Goal: Information Seeking & Learning: Learn about a topic

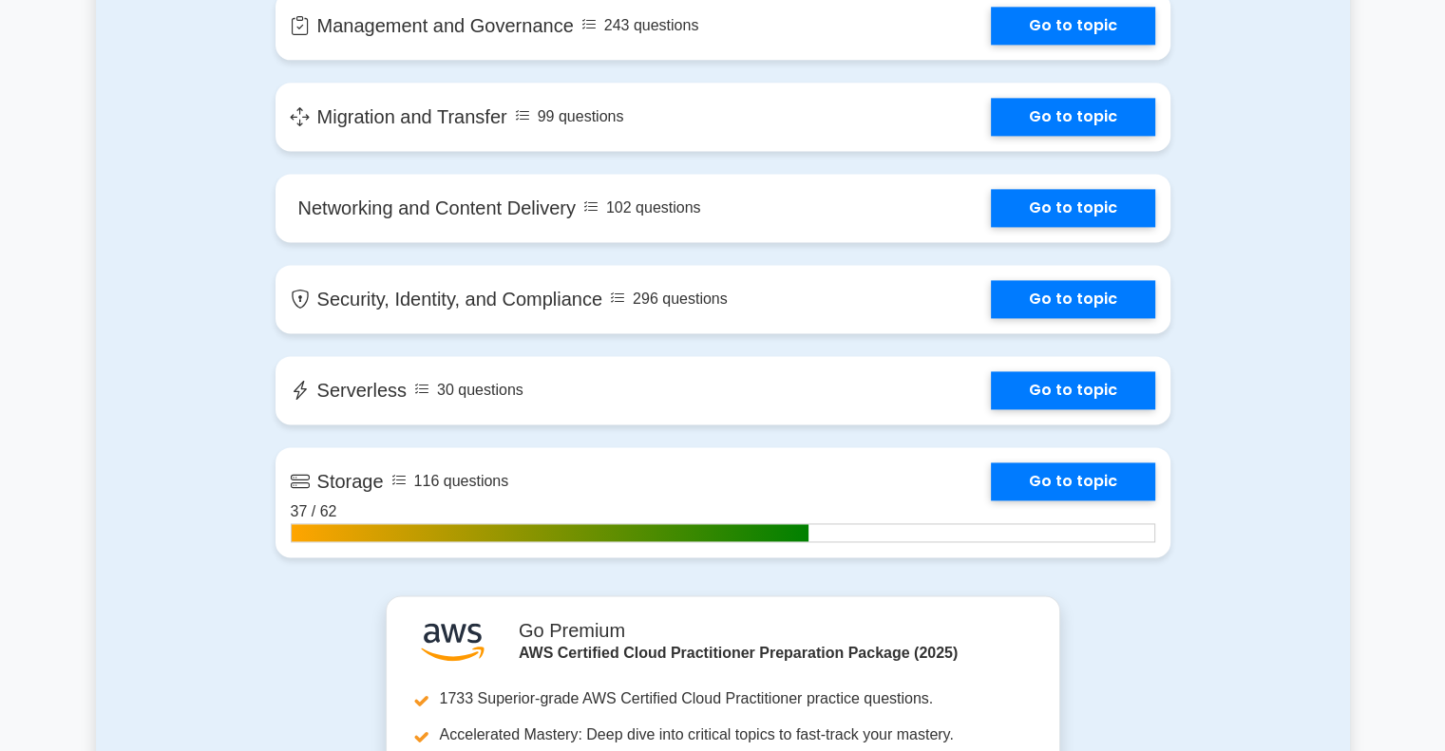
scroll to position [3274, 0]
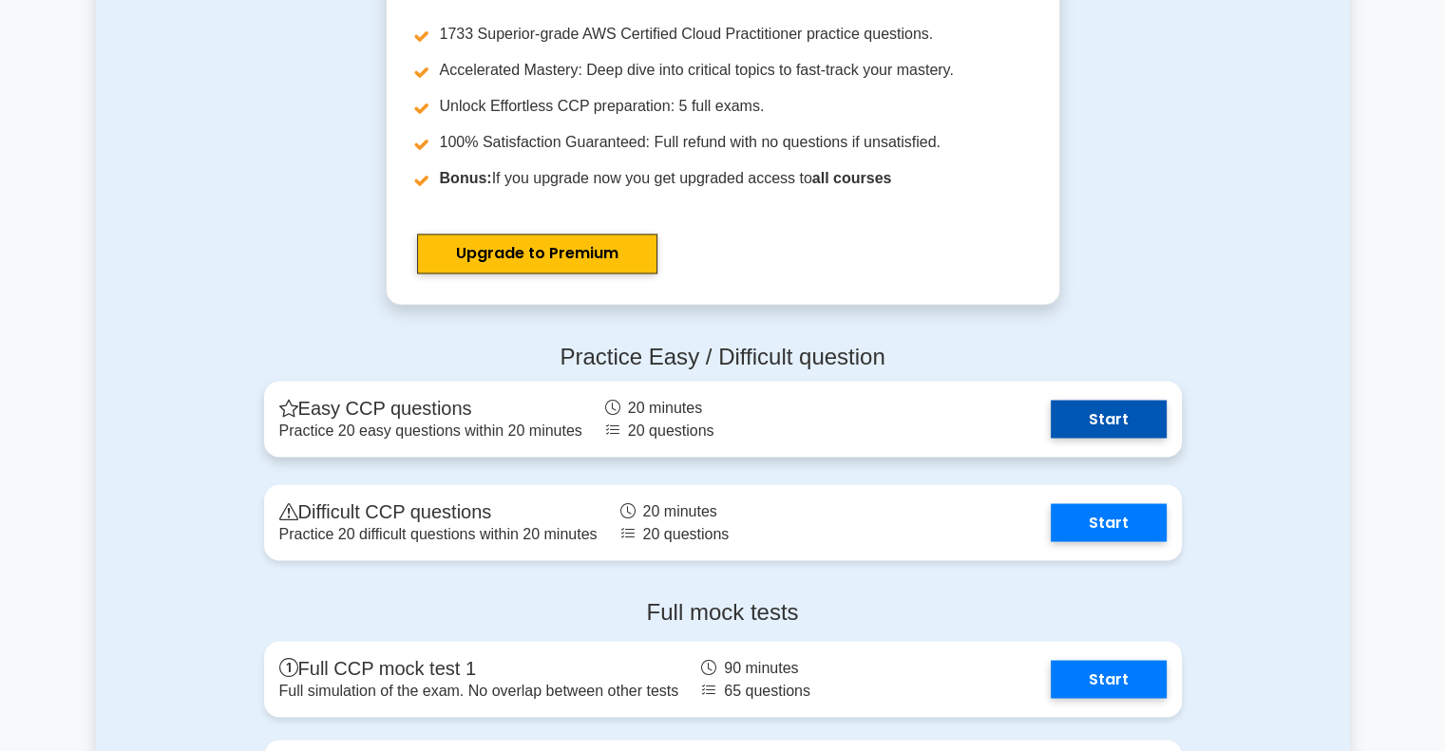
click at [1089, 420] on link "Start" at bounding box center [1109, 419] width 116 height 38
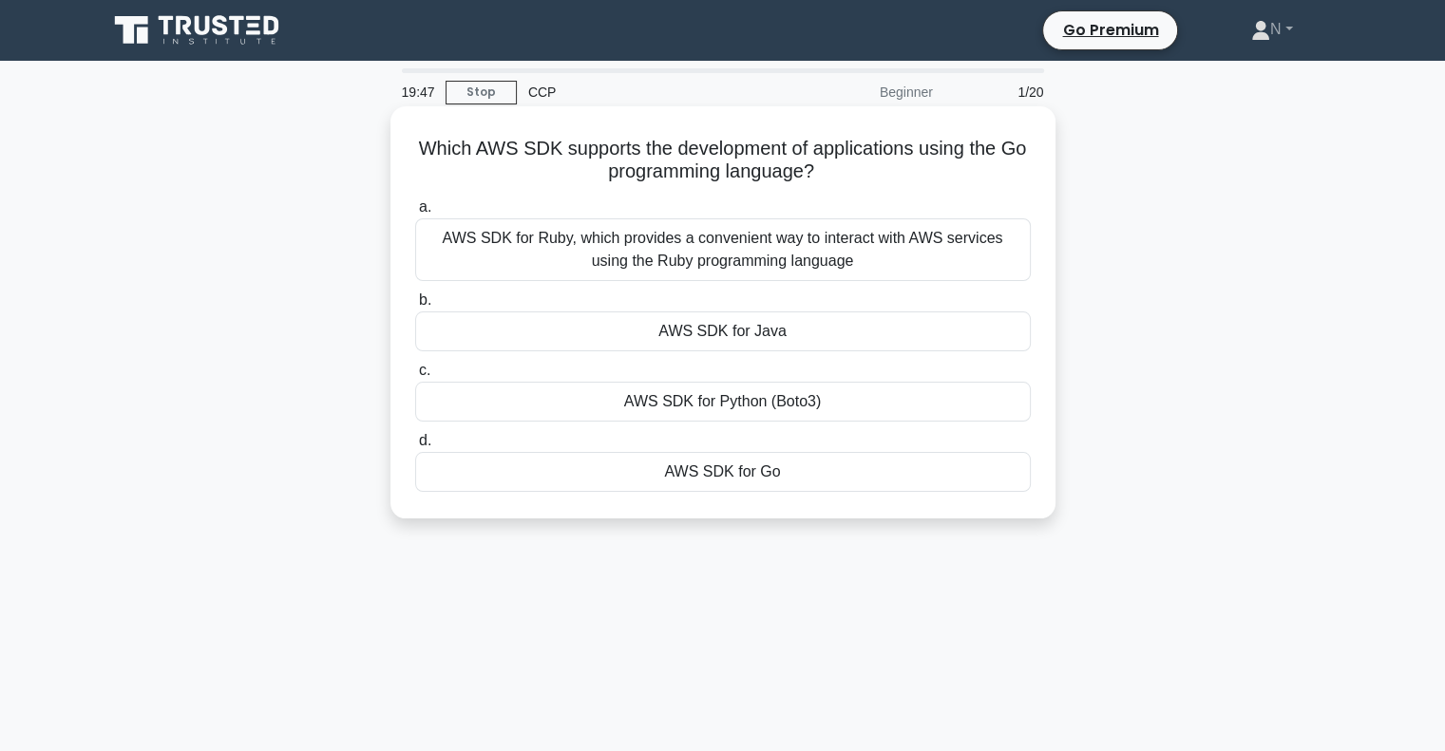
click at [781, 478] on div "AWS SDK for Go" at bounding box center [723, 472] width 616 height 40
click at [415, 447] on input "d. AWS SDK for Go" at bounding box center [415, 441] width 0 height 12
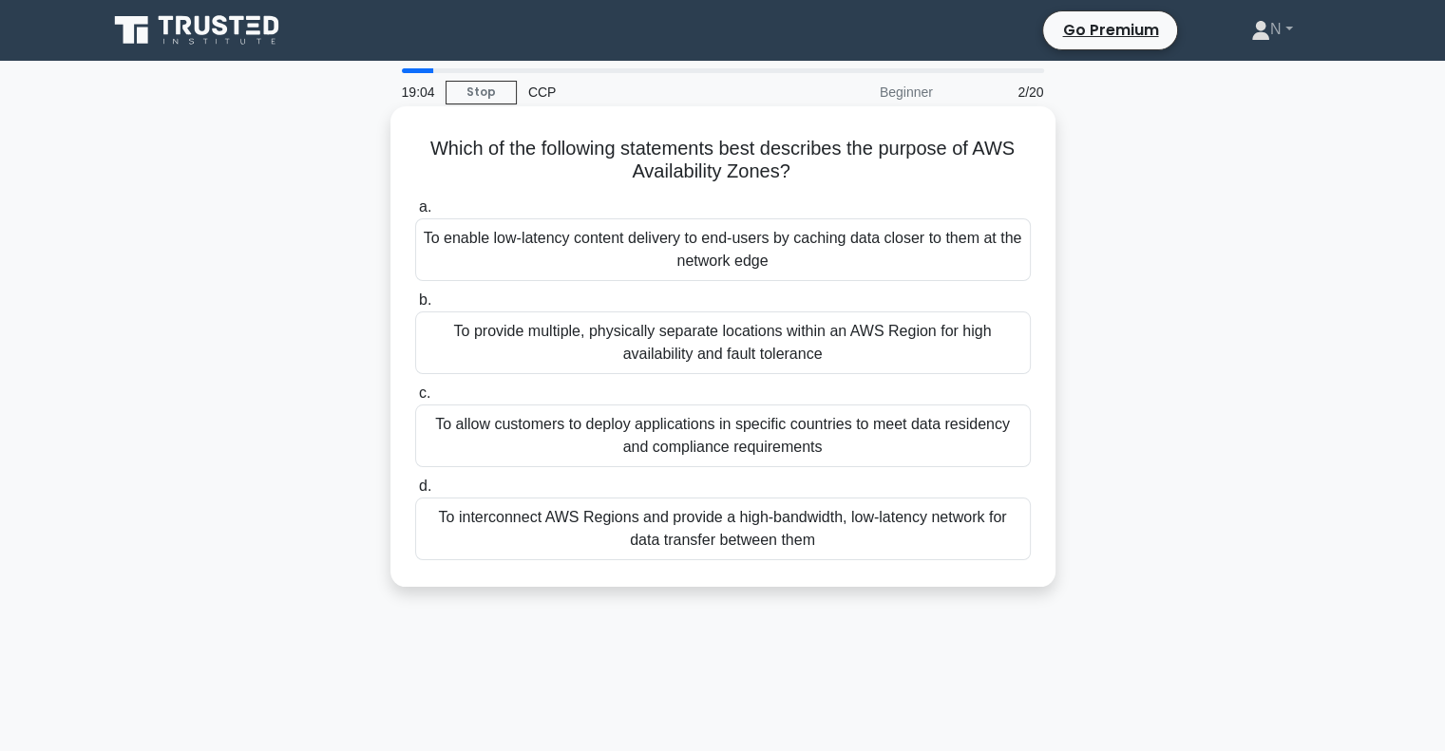
click at [771, 352] on div "To provide multiple, physically separate locations within an AWS Region for hig…" at bounding box center [723, 343] width 616 height 63
click at [415, 307] on input "b. To provide multiple, physically separate locations within an AWS Region for …" at bounding box center [415, 301] width 0 height 12
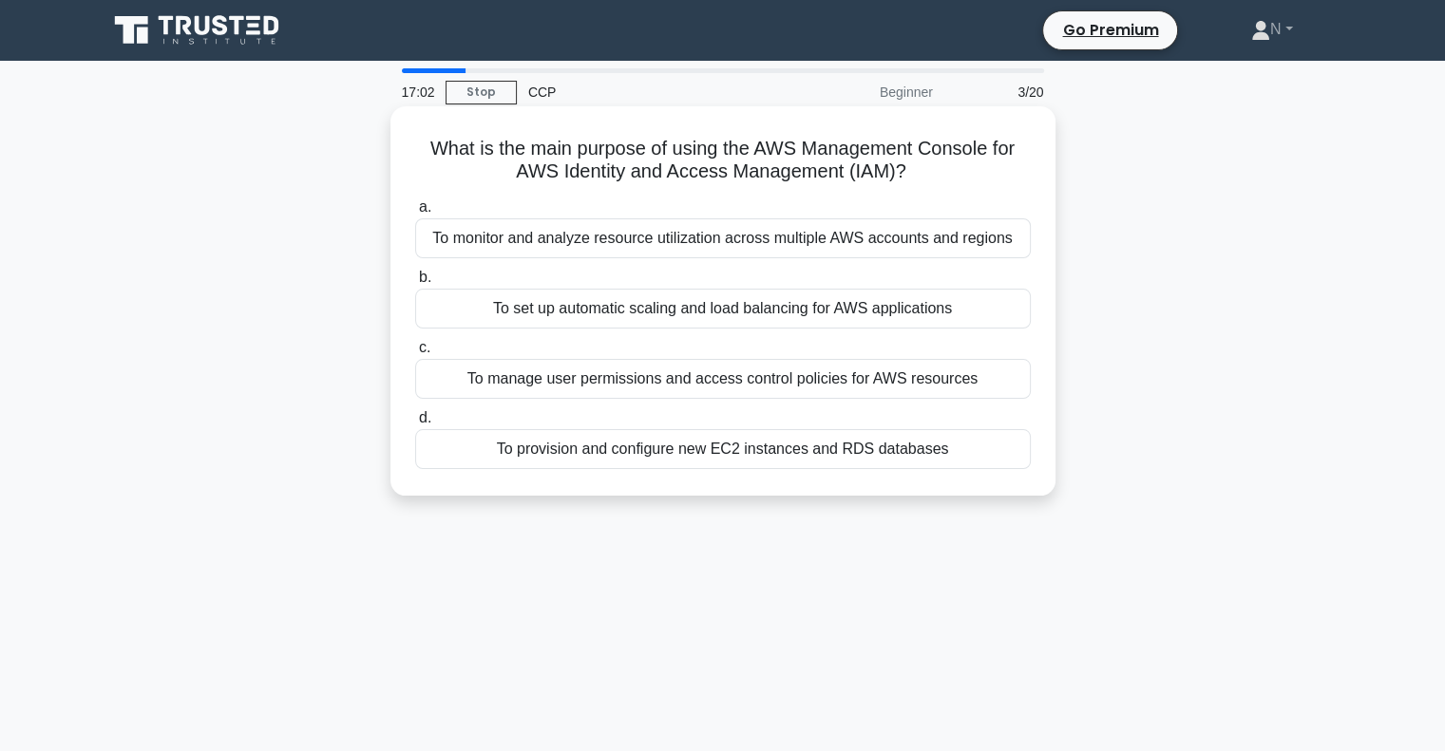
click at [718, 371] on div "To manage user permissions and access control policies for AWS resources" at bounding box center [723, 379] width 616 height 40
click at [415, 354] on input "c. To manage user permissions and access control policies for AWS resources" at bounding box center [415, 348] width 0 height 12
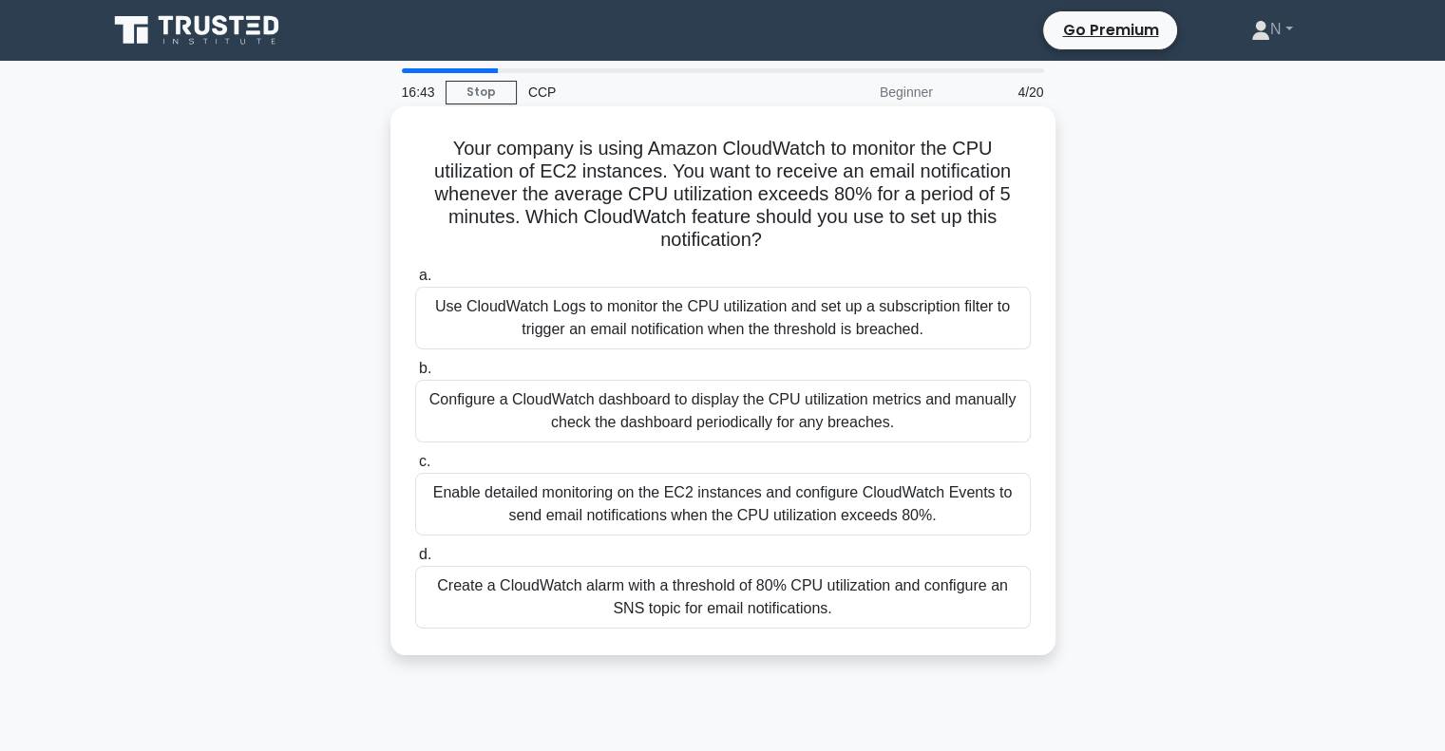
click at [829, 600] on div "Create a CloudWatch alarm with a threshold of 80% CPU utilization and configure…" at bounding box center [723, 597] width 616 height 63
click at [415, 561] on input "d. Create a CloudWatch alarm with a threshold of 80% CPU utilization and config…" at bounding box center [415, 555] width 0 height 12
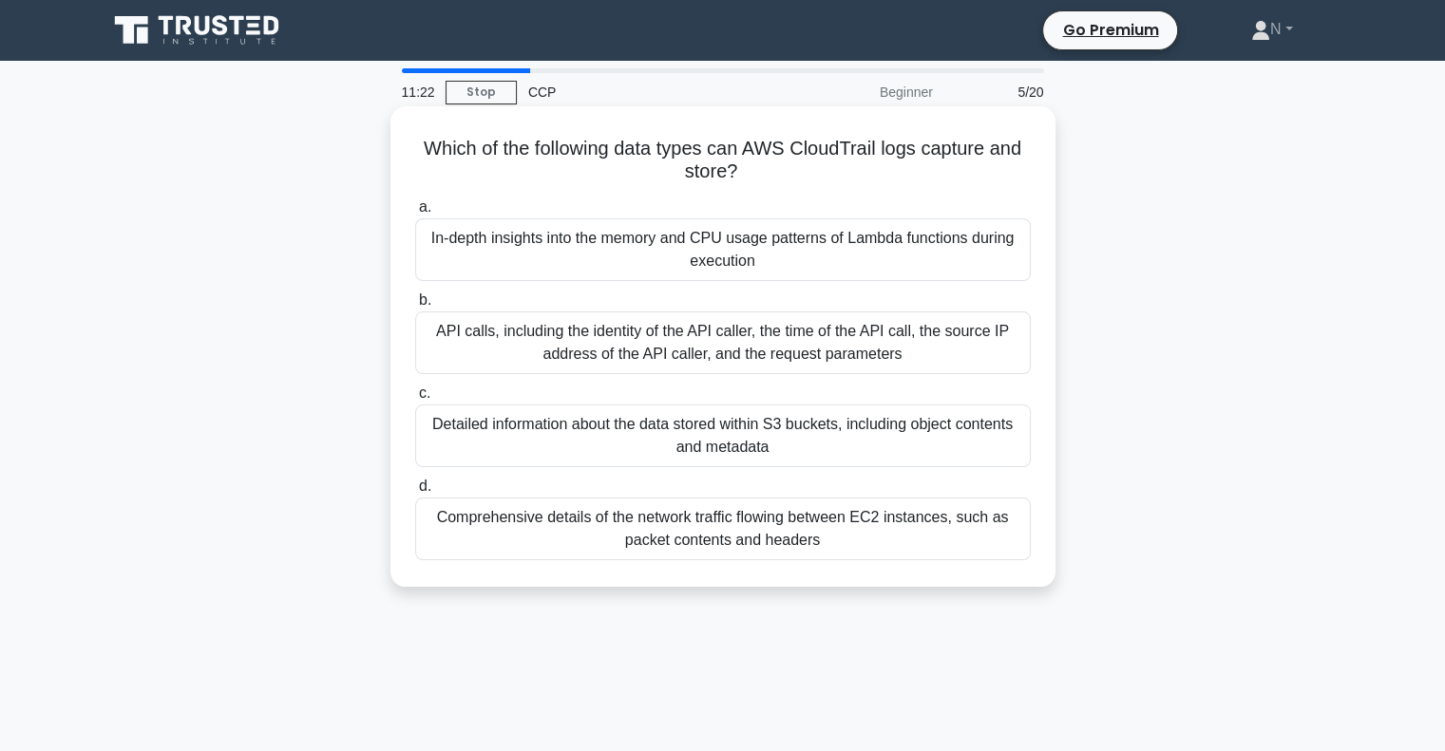
drag, startPoint x: 847, startPoint y: 546, endPoint x: 555, endPoint y: 519, distance: 293.9
click at [561, 519] on div "Comprehensive details of the network traffic flowing between EC2 instances, suc…" at bounding box center [723, 529] width 616 height 63
click at [547, 519] on div "Comprehensive details of the network traffic flowing between EC2 instances, suc…" at bounding box center [723, 529] width 616 height 63
click at [415, 493] on input "d. Comprehensive details of the network traffic flowing between EC2 instances, …" at bounding box center [415, 487] width 0 height 12
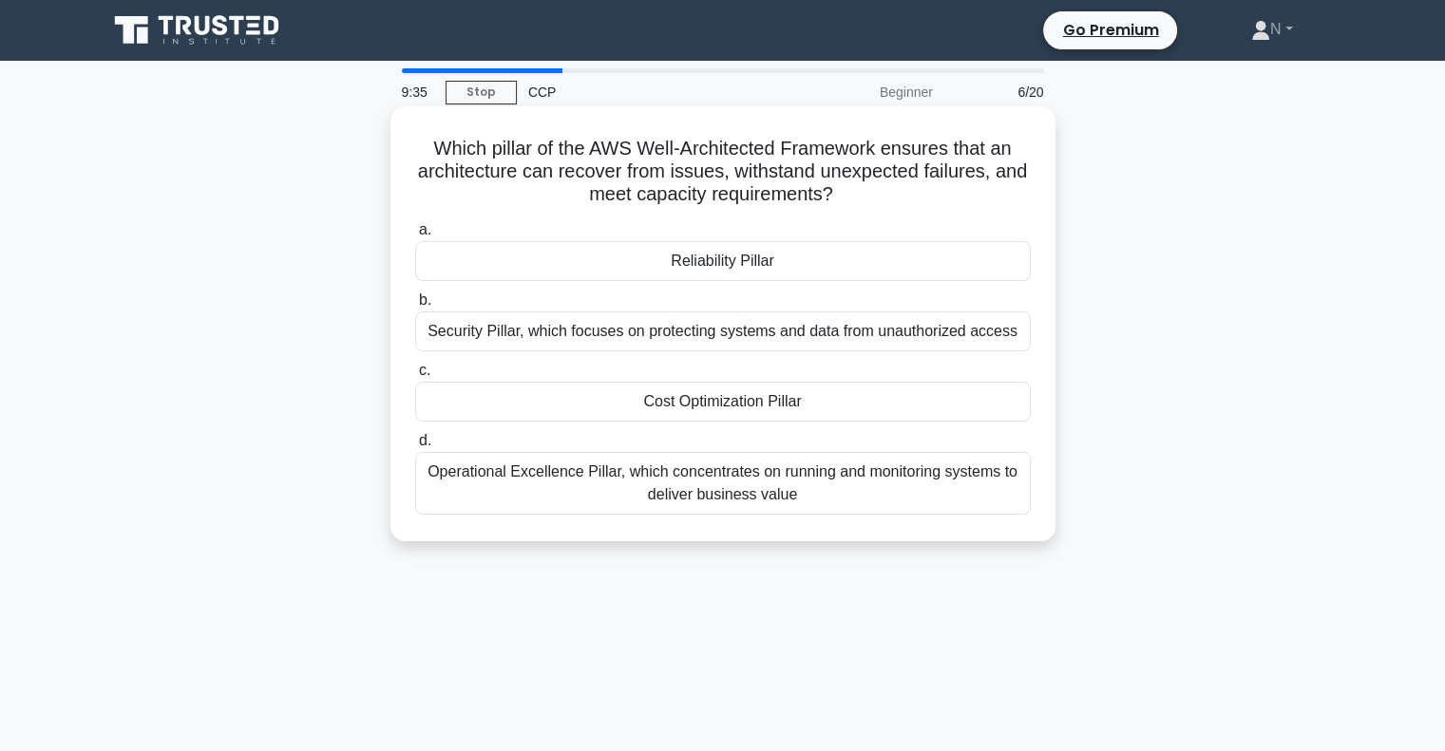
click at [730, 270] on div "Reliability Pillar" at bounding box center [723, 261] width 616 height 40
click at [415, 237] on input "a. Reliability Pillar" at bounding box center [415, 230] width 0 height 12
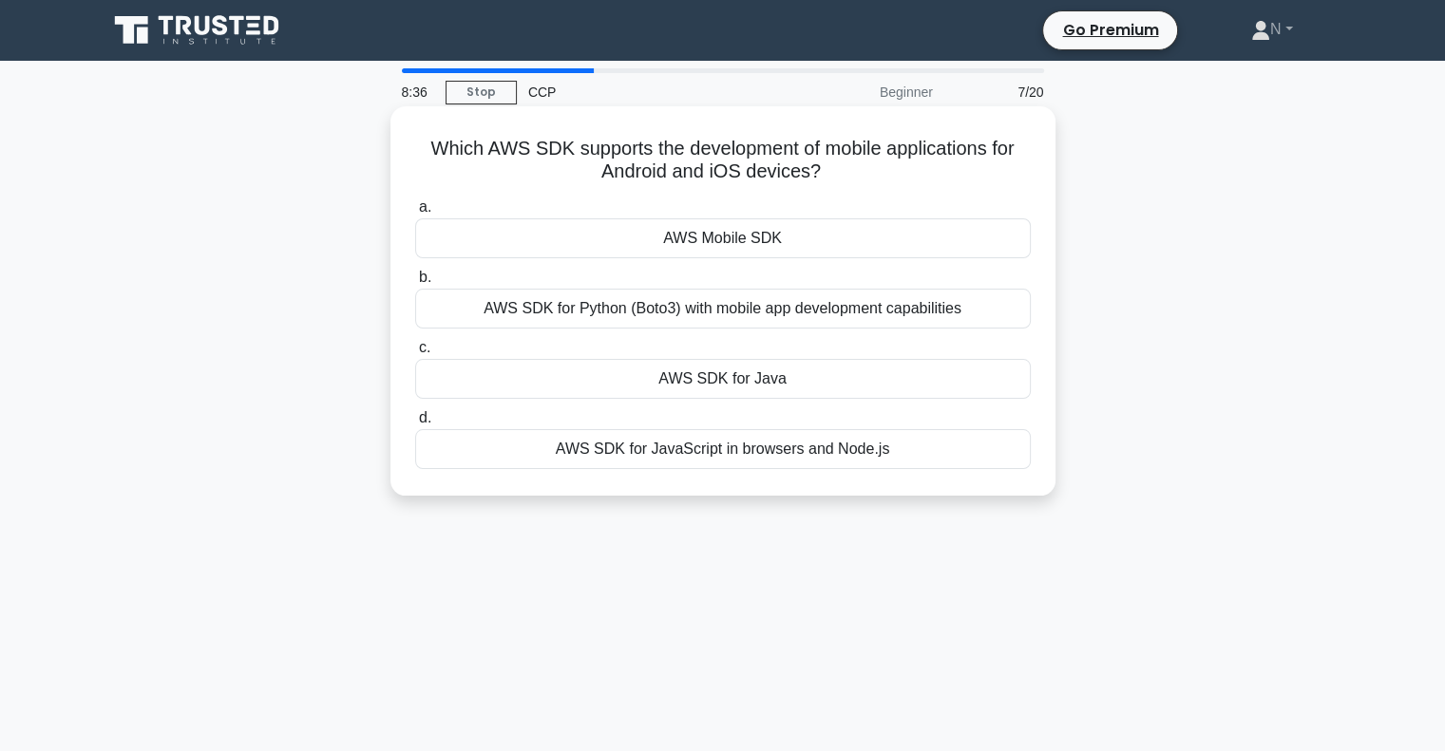
click at [790, 234] on div "AWS Mobile SDK" at bounding box center [723, 239] width 616 height 40
click at [415, 214] on input "a. AWS Mobile SDK" at bounding box center [415, 207] width 0 height 12
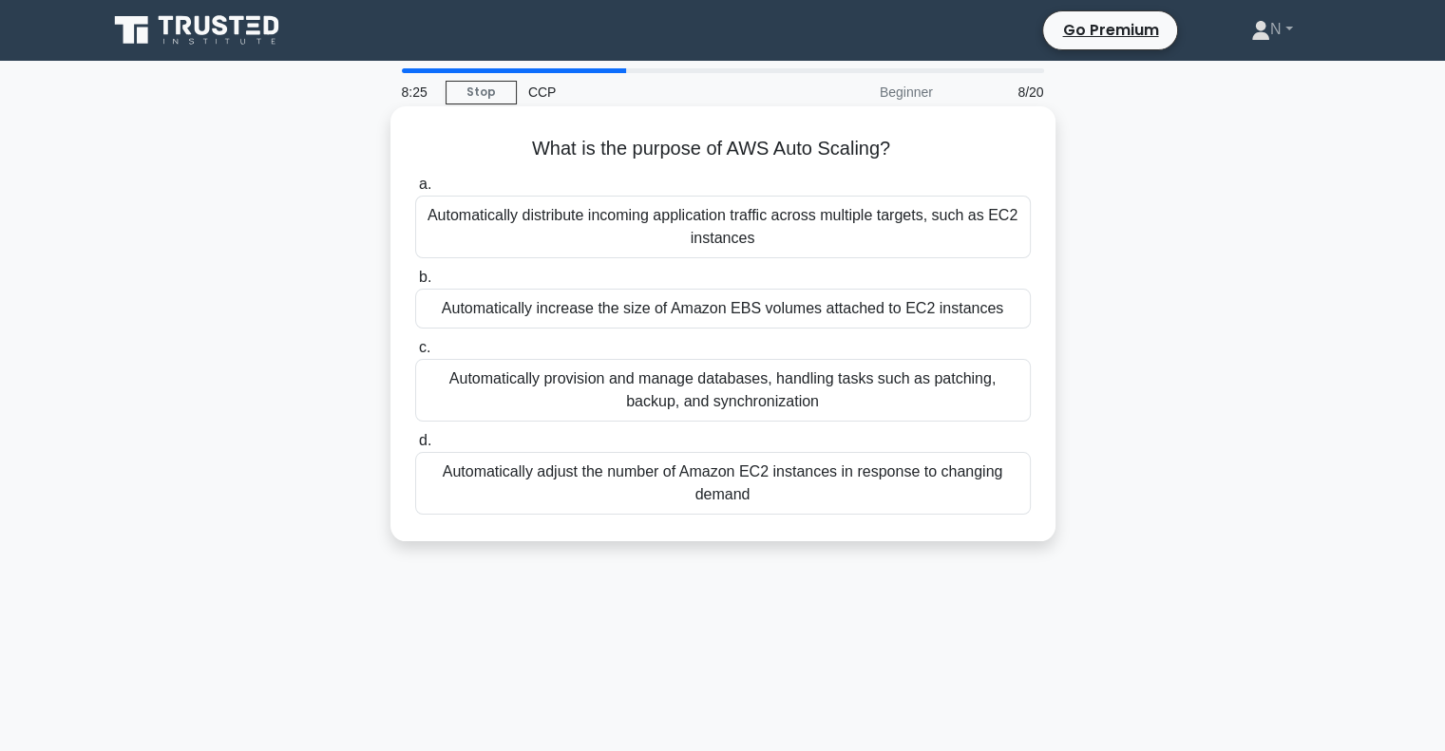
click at [857, 203] on div "Automatically distribute incoming application traffic across multiple targets, …" at bounding box center [723, 227] width 616 height 63
click at [415, 191] on input "a. Automatically distribute incoming application traffic across multiple target…" at bounding box center [415, 185] width 0 height 12
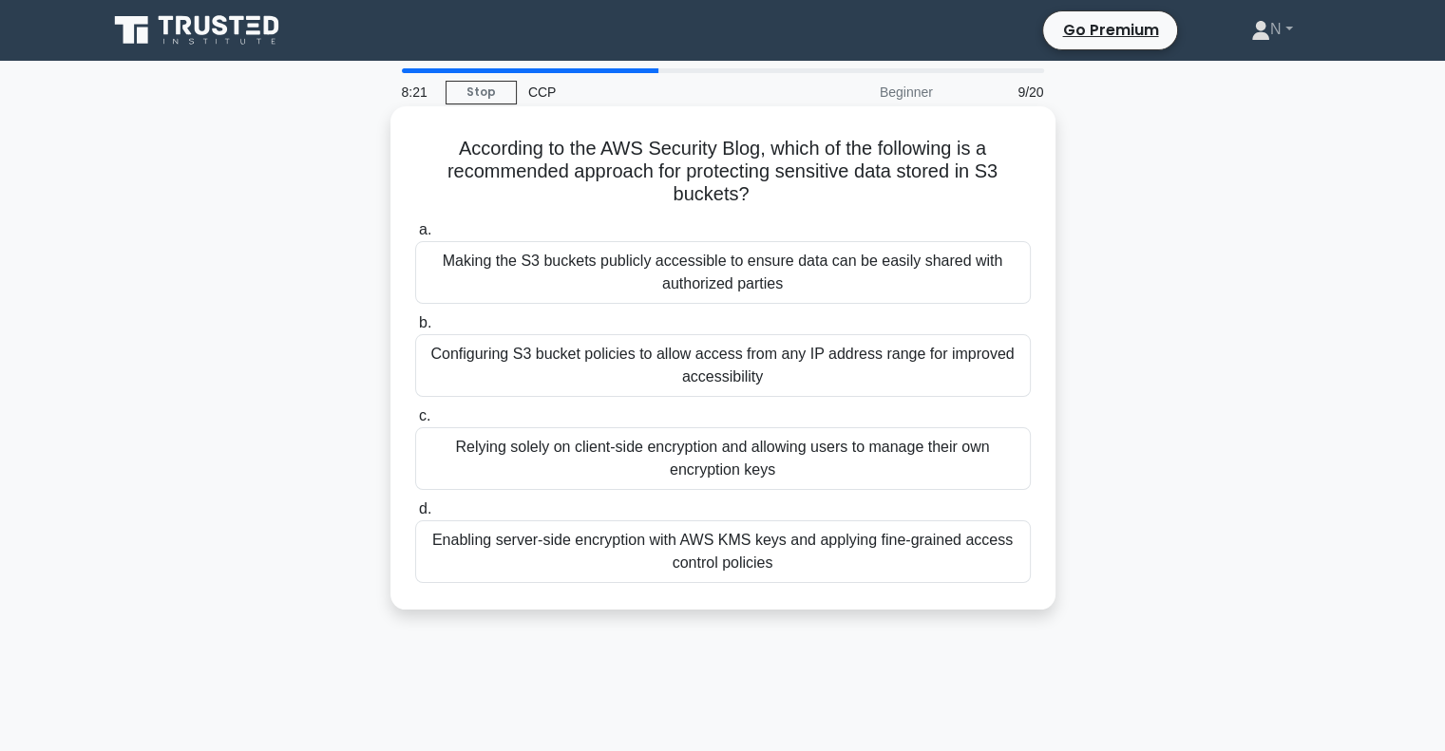
drag, startPoint x: 803, startPoint y: 208, endPoint x: 543, endPoint y: 150, distance: 265.8
click at [543, 150] on div "According to the AWS Security Blog, which of the following is a recommended app…" at bounding box center [723, 358] width 650 height 488
click at [808, 199] on h5 "According to the AWS Security Blog, which of the following is a recommended app…" at bounding box center [722, 172] width 619 height 70
click at [865, 549] on div "Enabling server-side encryption with AWS KMS keys and applying fine-grained acc…" at bounding box center [723, 552] width 616 height 63
click at [415, 516] on input "d. Enabling server-side encryption with AWS KMS keys and applying fine-grained …" at bounding box center [415, 510] width 0 height 12
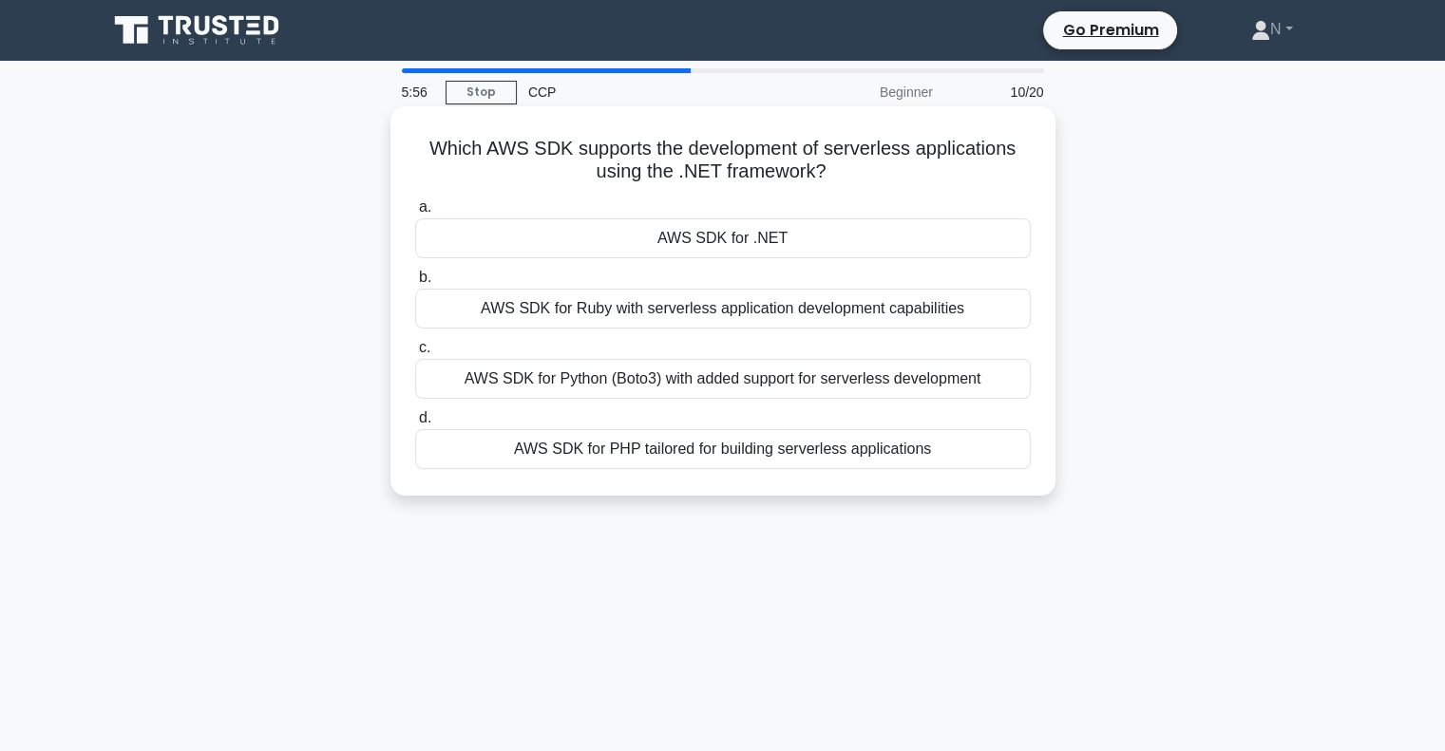
click at [722, 242] on div "AWS SDK for .NET" at bounding box center [723, 239] width 616 height 40
click at [415, 214] on input "a. AWS SDK for .NET" at bounding box center [415, 207] width 0 height 12
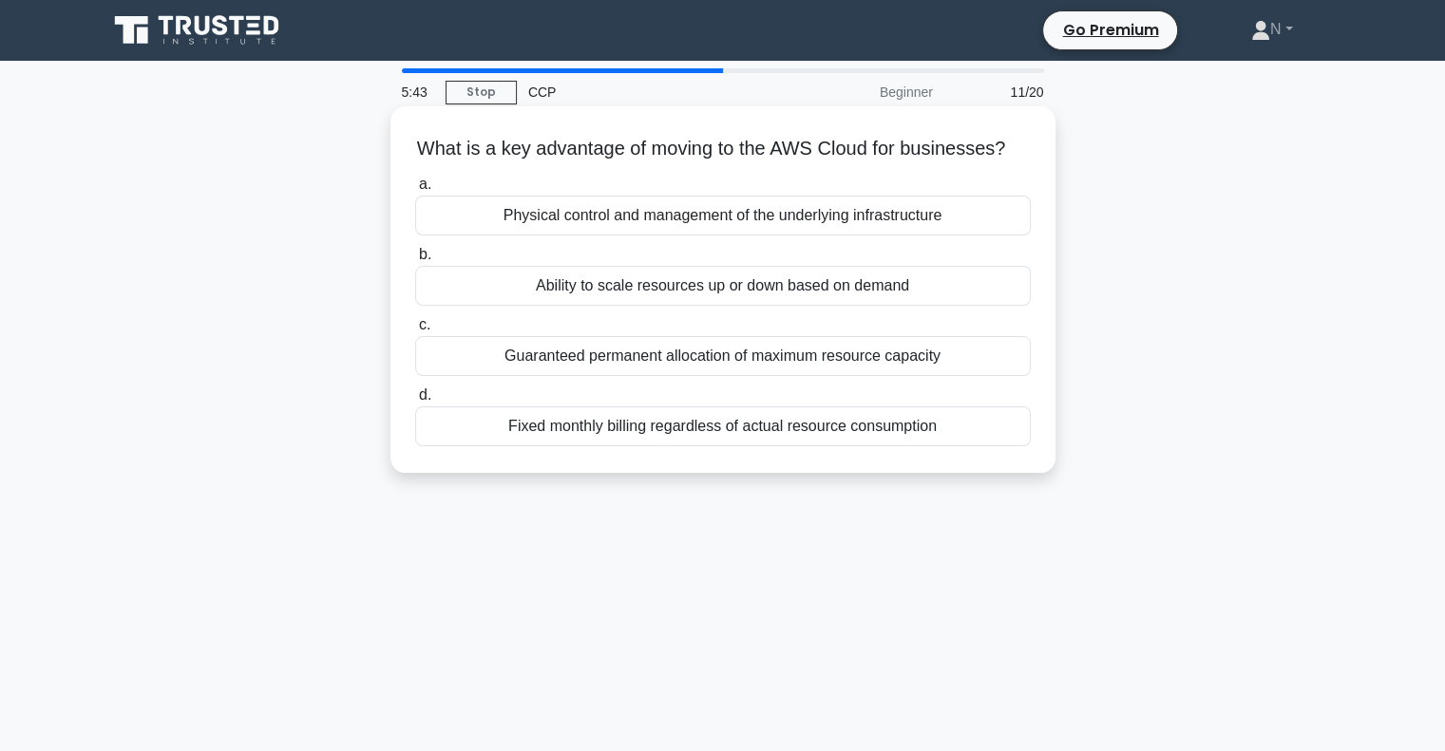
click at [779, 306] on div "Ability to scale resources up or down based on demand" at bounding box center [723, 286] width 616 height 40
click at [415, 261] on input "b. Ability to scale resources up or down based on demand" at bounding box center [415, 255] width 0 height 12
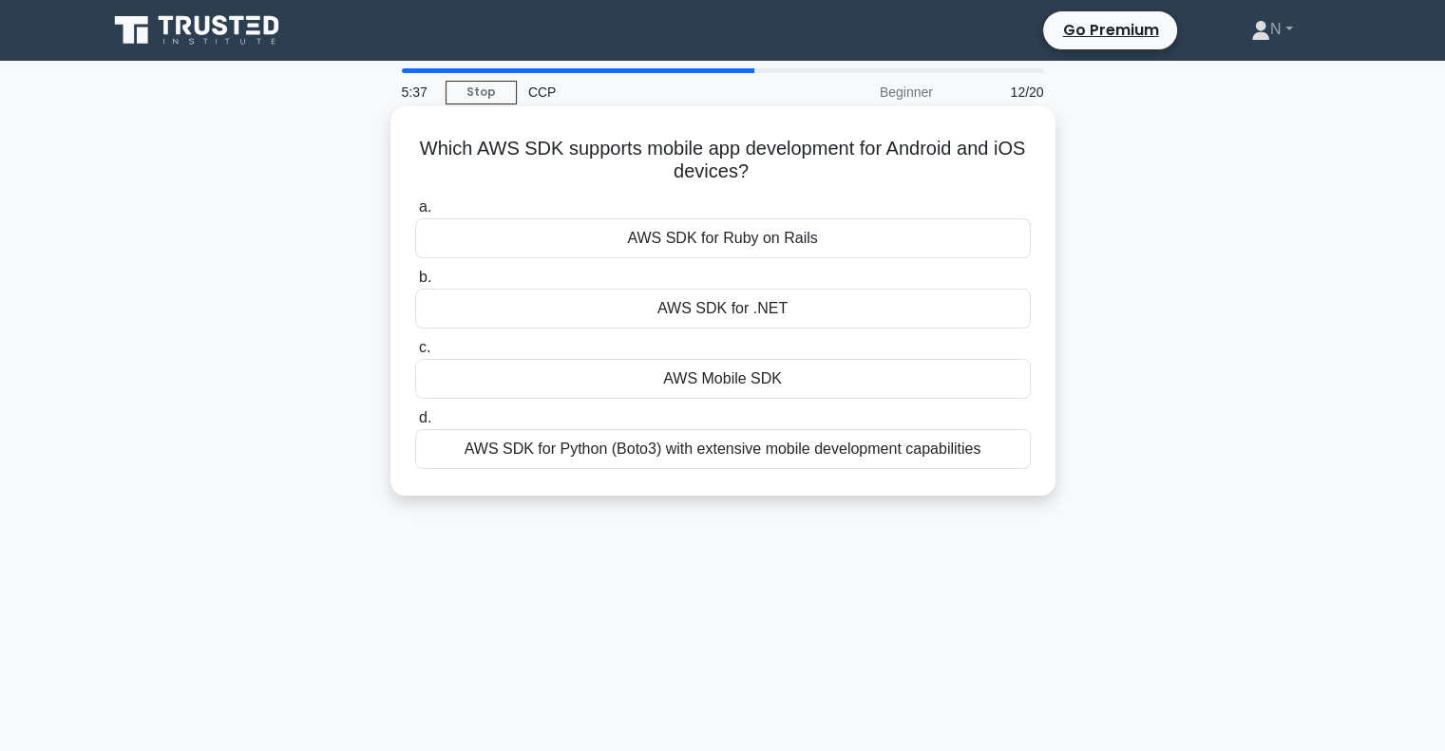
click at [883, 394] on div "AWS Mobile SDK" at bounding box center [723, 379] width 616 height 40
click at [415, 354] on input "c. AWS Mobile SDK" at bounding box center [415, 348] width 0 height 12
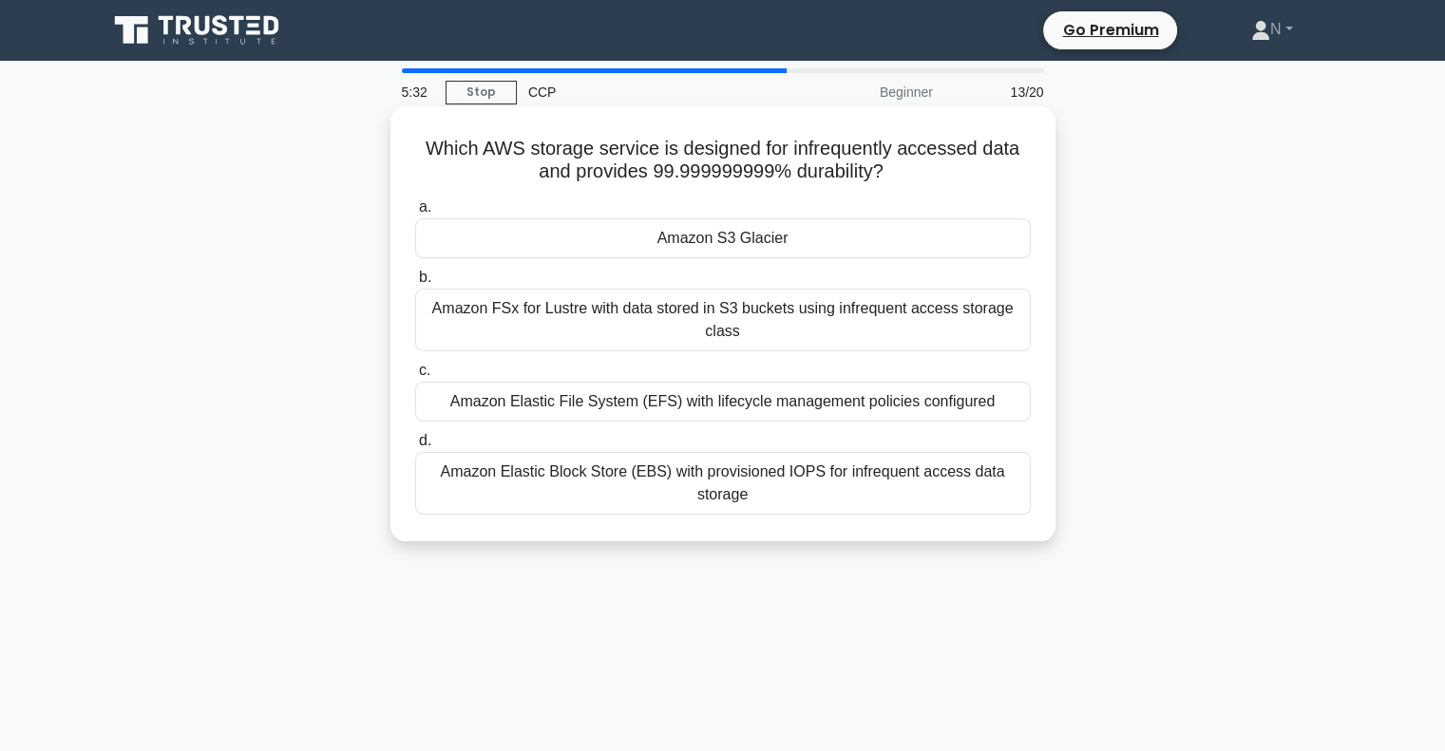
click at [874, 244] on div "Amazon S3 Glacier" at bounding box center [723, 239] width 616 height 40
click at [415, 214] on input "a. Amazon S3 Glacier" at bounding box center [415, 207] width 0 height 12
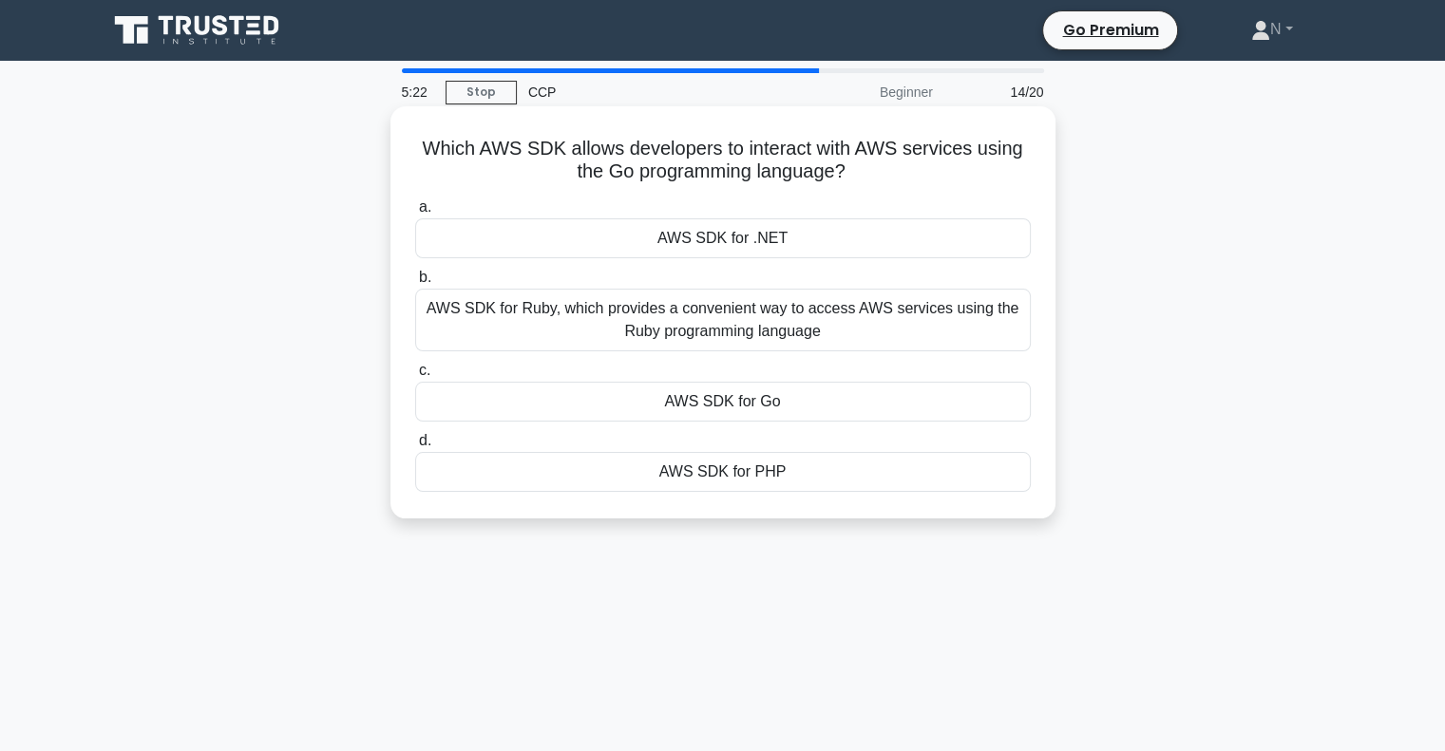
click at [752, 401] on div "AWS SDK for Go" at bounding box center [723, 402] width 616 height 40
click at [415, 377] on input "c. AWS SDK for Go" at bounding box center [415, 371] width 0 height 12
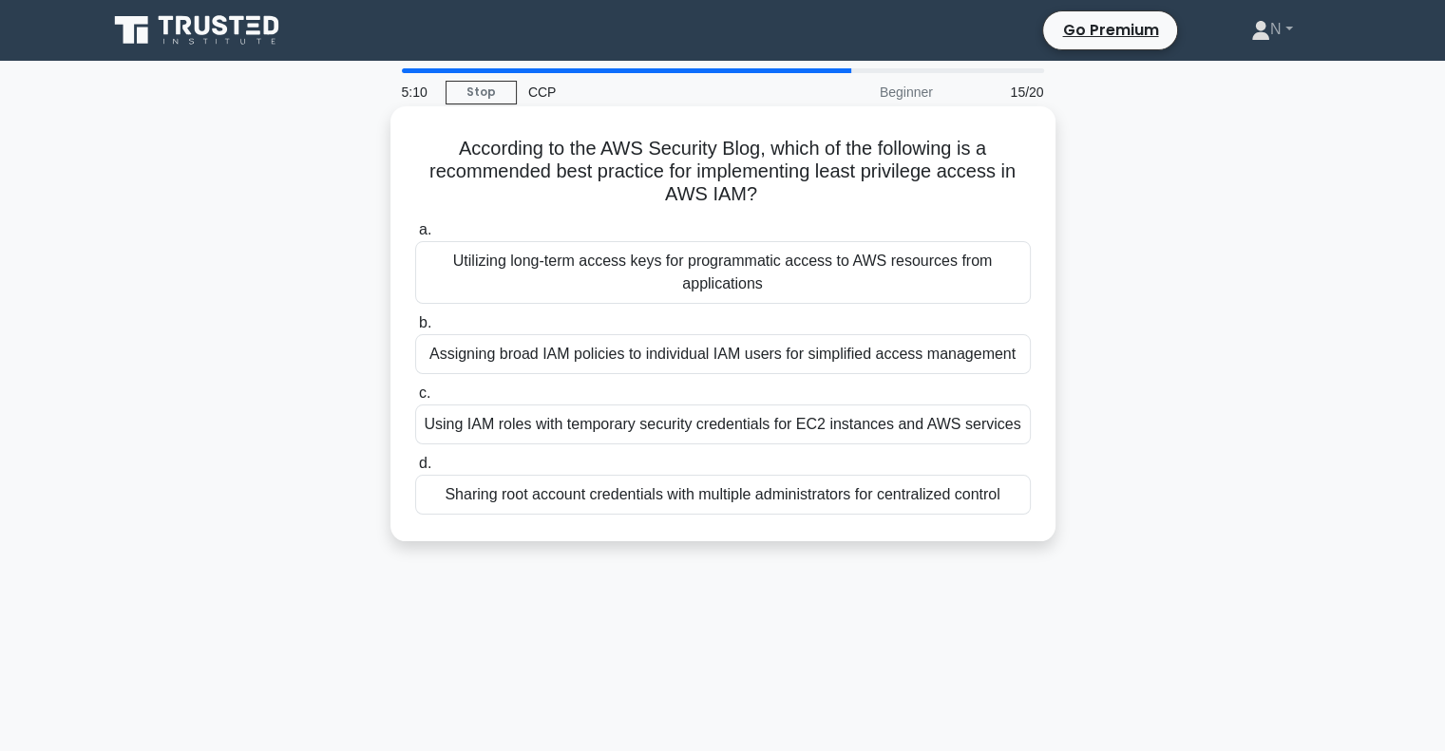
click at [901, 428] on div "Using IAM roles with temporary security credentials for EC2 instances and AWS s…" at bounding box center [723, 425] width 616 height 40
click at [415, 400] on input "c. Using IAM roles with temporary security credentials for EC2 instances and AW…" at bounding box center [415, 394] width 0 height 12
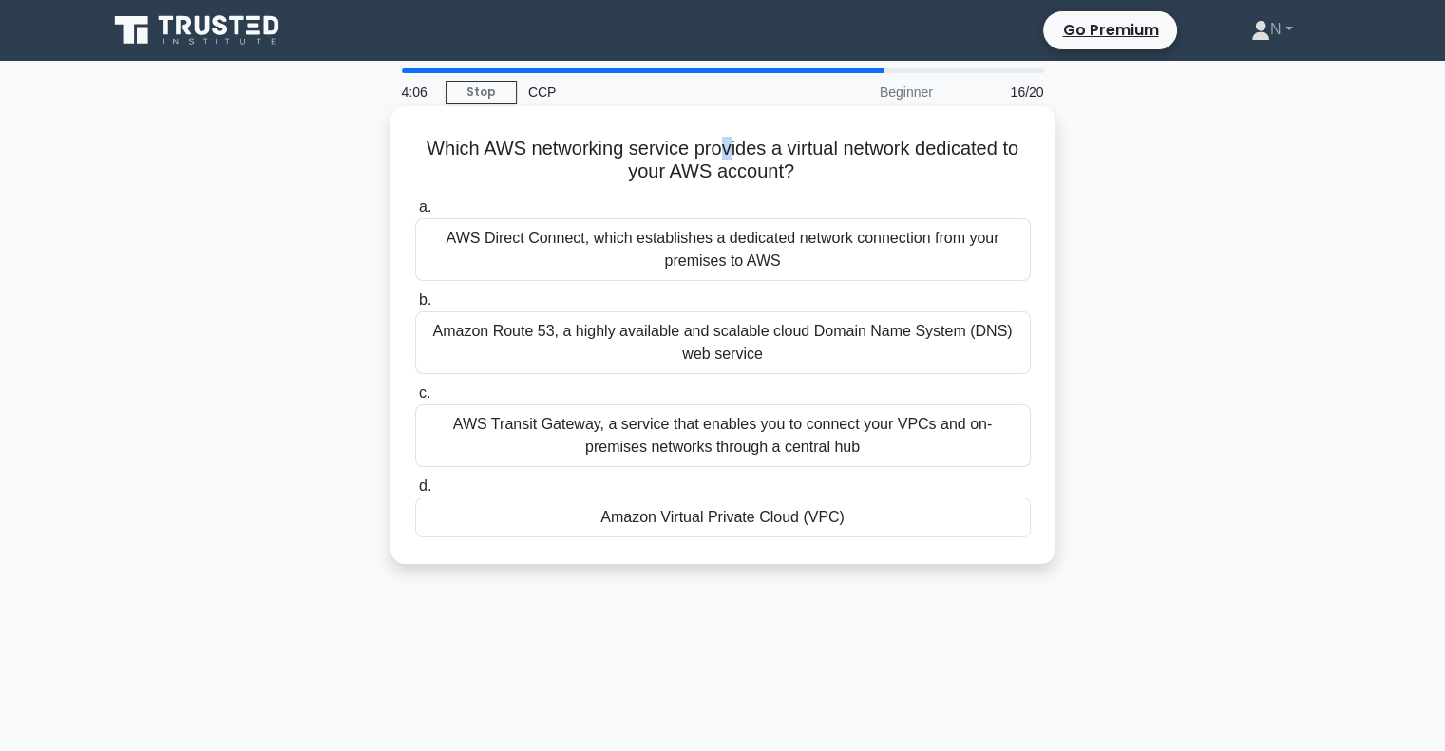
click at [727, 145] on h5 "Which AWS networking service provides a virtual network dedicated to your AWS a…" at bounding box center [722, 161] width 619 height 48
click at [737, 145] on h5 "Which AWS networking service provides a virtual network dedicated to your AWS a…" at bounding box center [722, 161] width 619 height 48
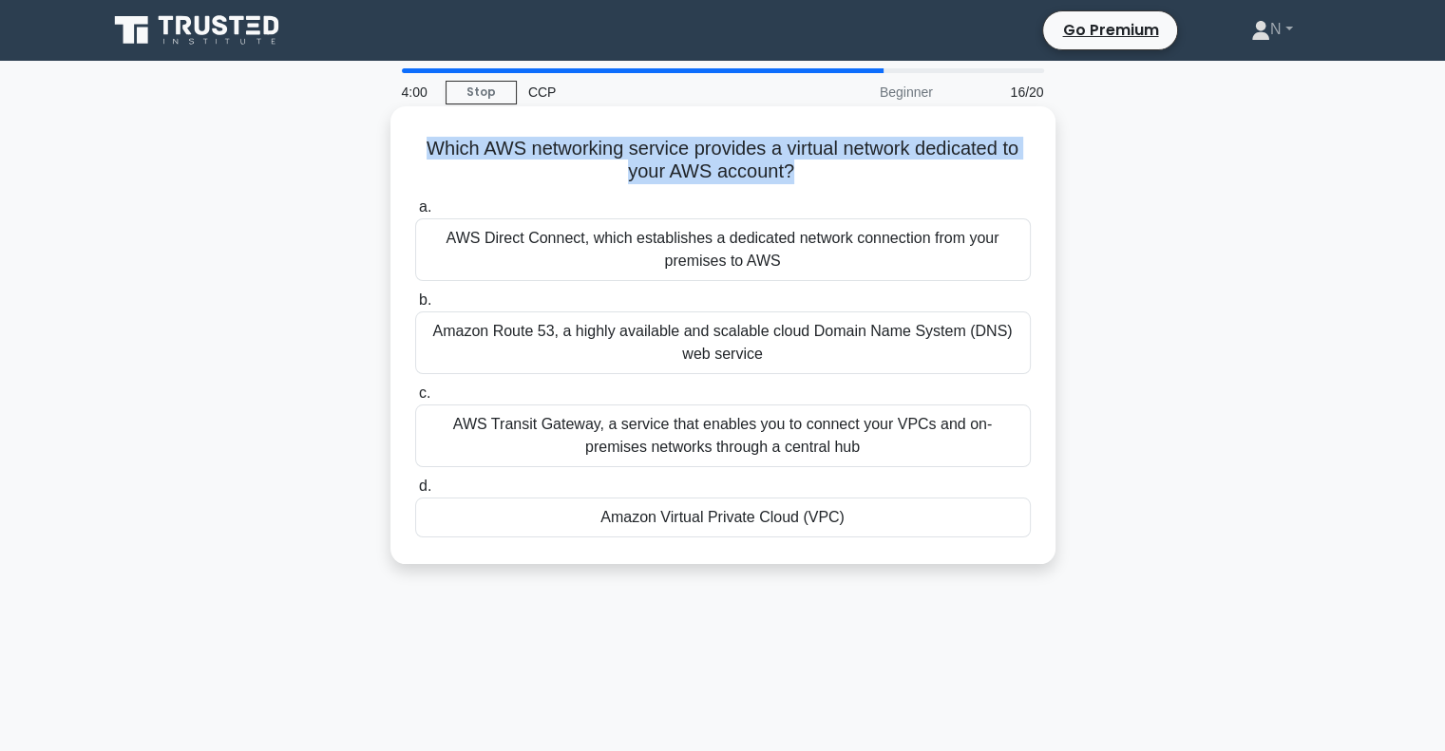
drag, startPoint x: 793, startPoint y: 170, endPoint x: 415, endPoint y: 143, distance: 379.1
click at [415, 143] on h5 "Which AWS networking service provides a virtual network dedicated to your AWS a…" at bounding box center [722, 161] width 619 height 48
click at [466, 147] on h5 "Which AWS networking service provides a virtual network dedicated to your AWS a…" at bounding box center [722, 161] width 619 height 48
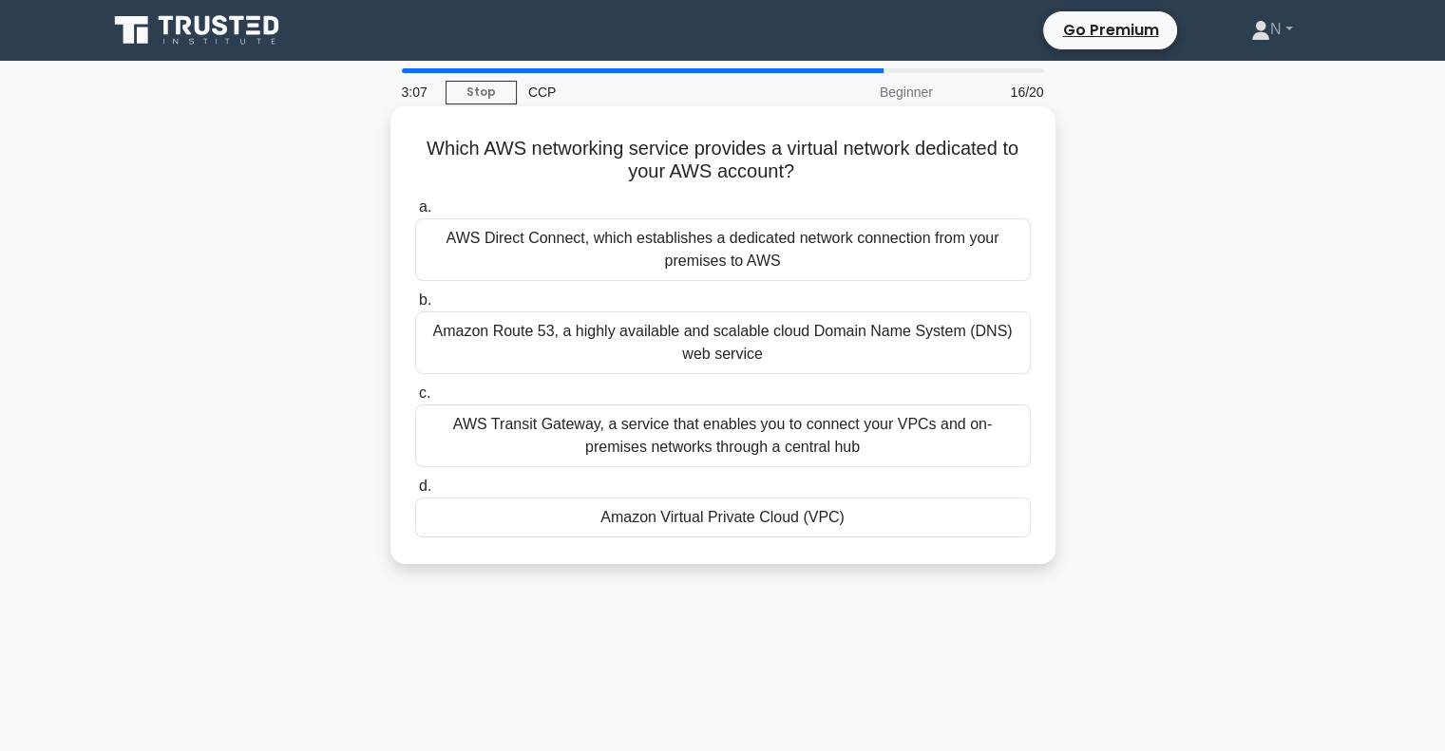
click at [797, 526] on div "Amazon Virtual Private Cloud (VPC)" at bounding box center [723, 518] width 616 height 40
click at [415, 493] on input "d. Amazon Virtual Private Cloud (VPC)" at bounding box center [415, 487] width 0 height 12
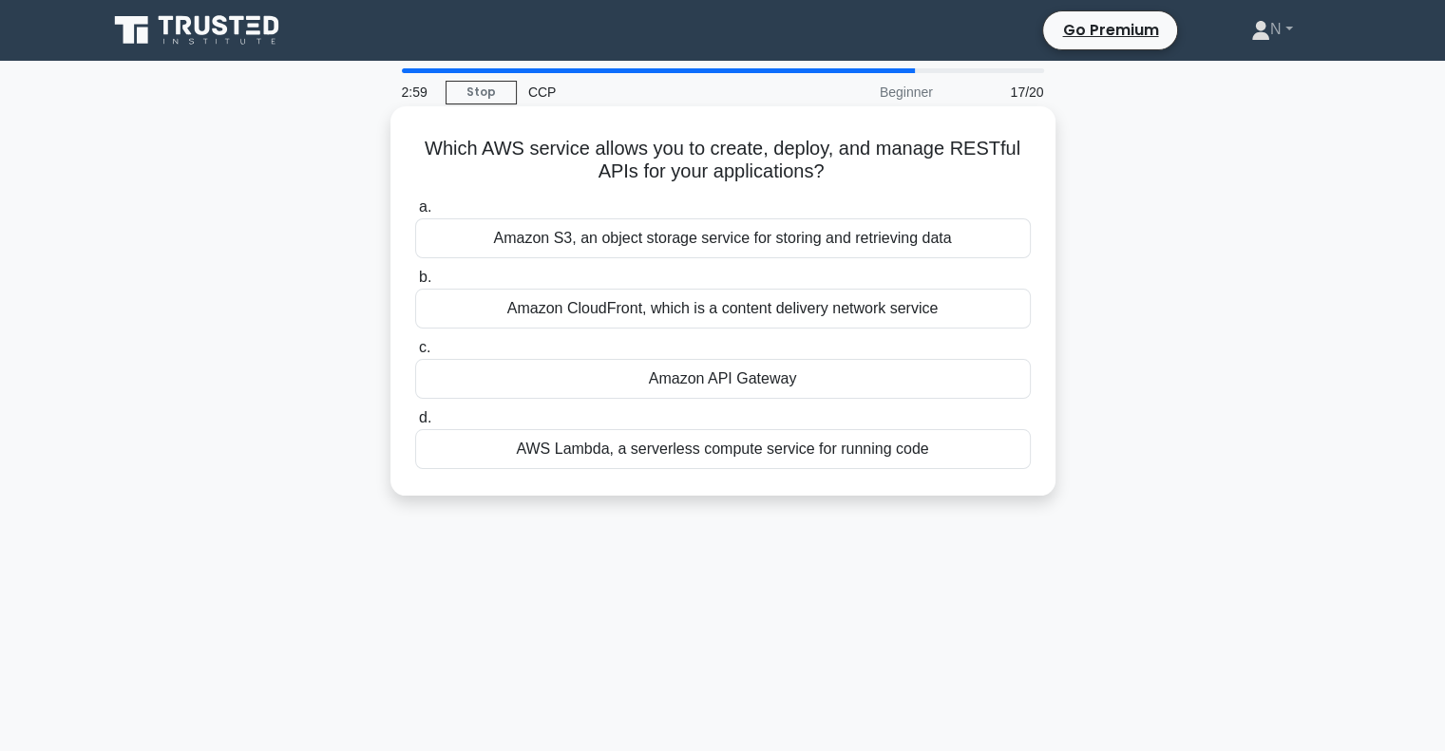
click at [751, 379] on div "Amazon API Gateway" at bounding box center [723, 379] width 616 height 40
click at [415, 354] on input "c. Amazon API Gateway" at bounding box center [415, 348] width 0 height 12
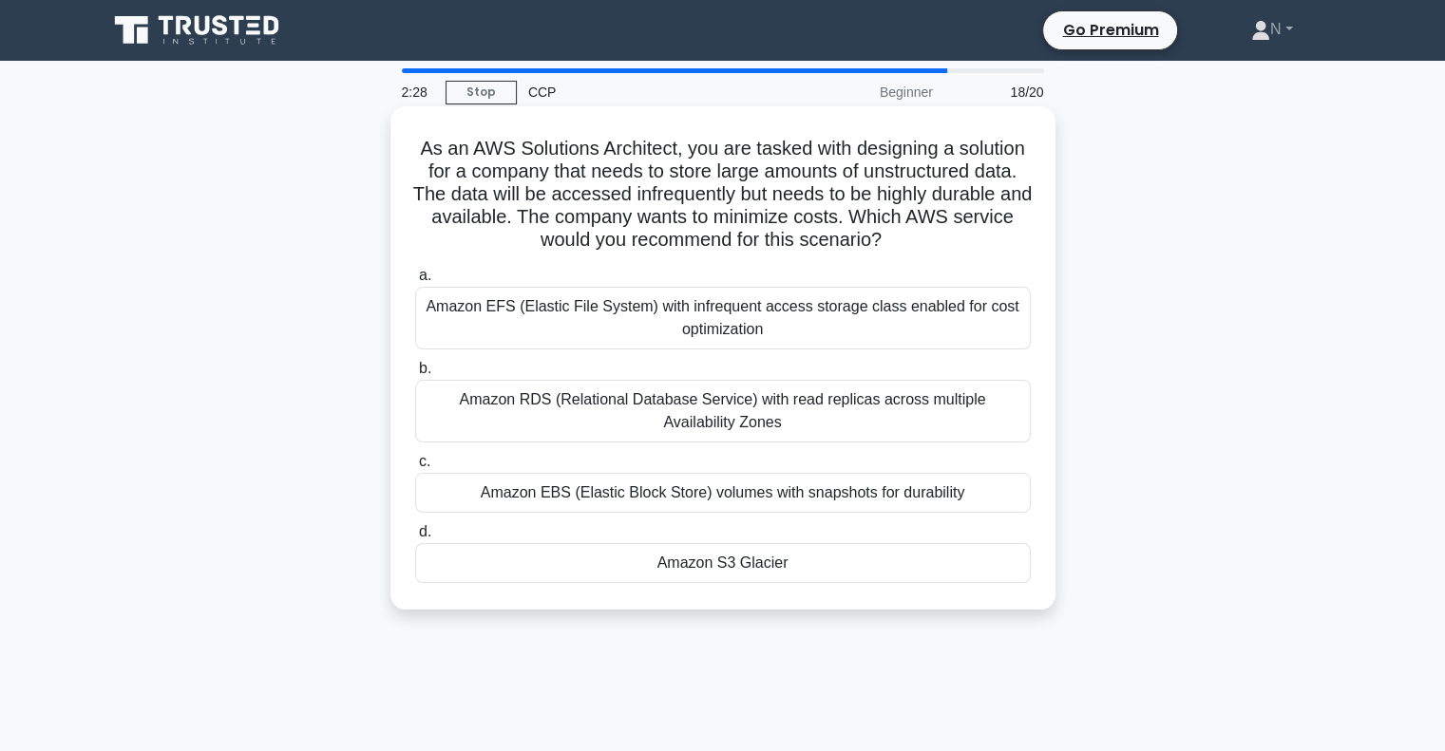
click at [812, 565] on div "Amazon S3 Glacier" at bounding box center [723, 563] width 616 height 40
click at [415, 539] on input "d. Amazon S3 Glacier" at bounding box center [415, 532] width 0 height 12
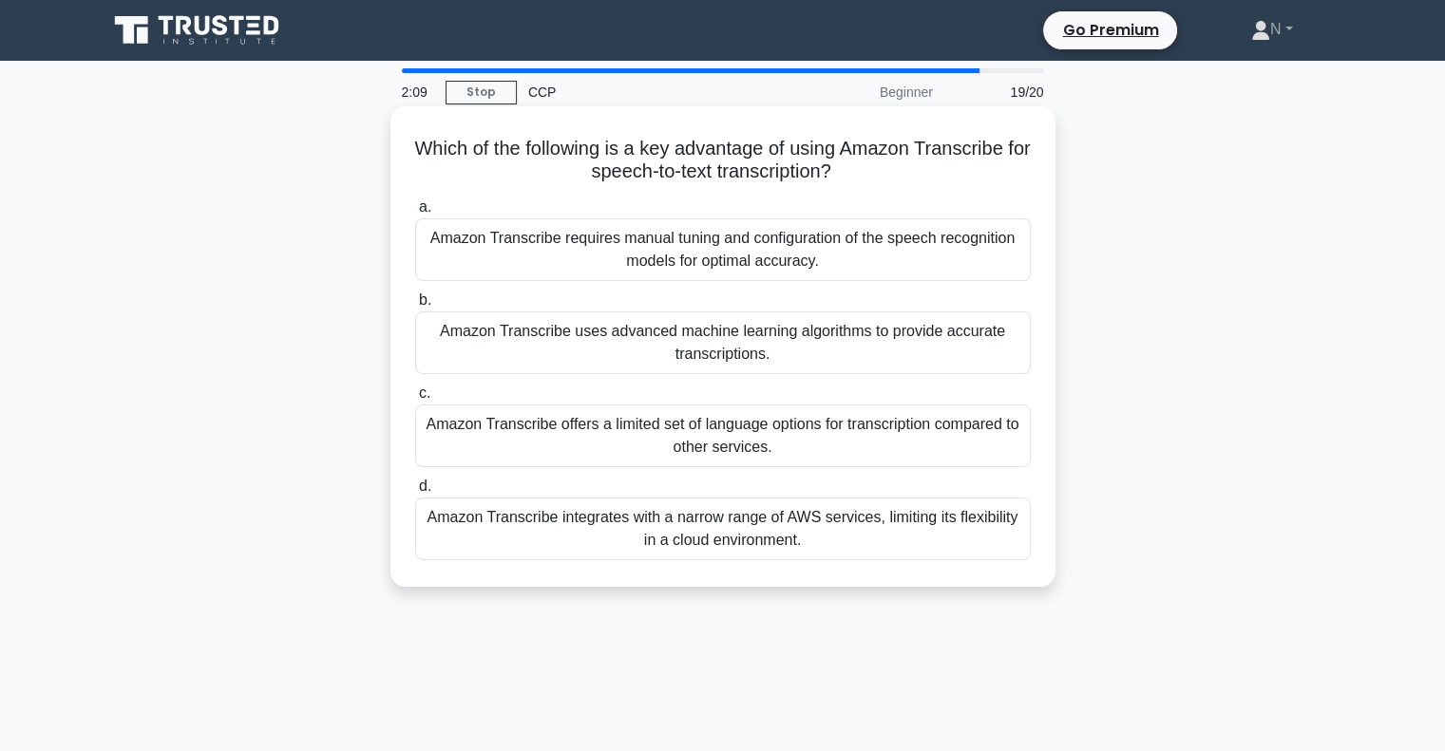
click at [904, 339] on div "Amazon Transcribe uses advanced machine learning algorithms to provide accurate…" at bounding box center [723, 343] width 616 height 63
click at [415, 307] on input "b. Amazon Transcribe uses advanced machine learning algorithms to provide accur…" at bounding box center [415, 301] width 0 height 12
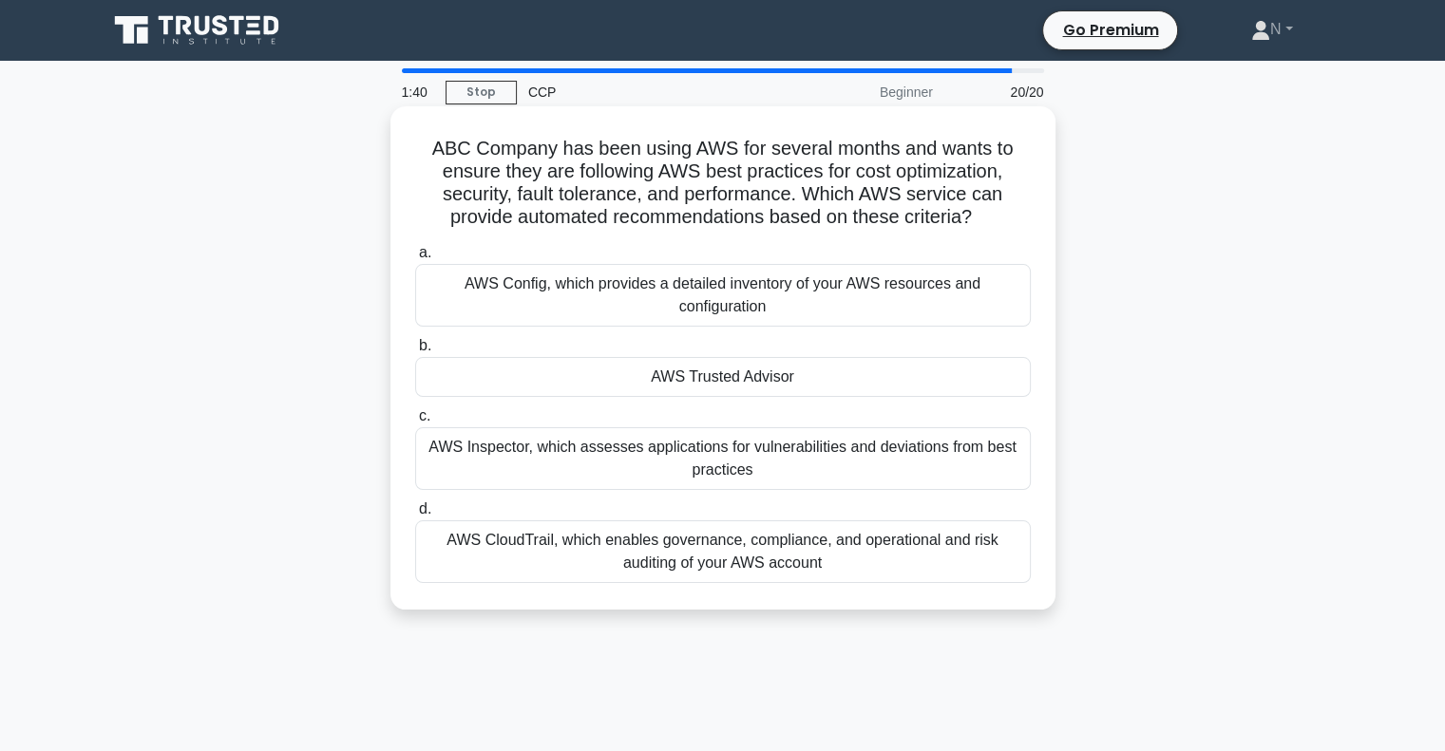
click at [776, 377] on div "AWS Trusted Advisor" at bounding box center [723, 377] width 616 height 40
click at [415, 352] on input "b. AWS Trusted Advisor" at bounding box center [415, 346] width 0 height 12
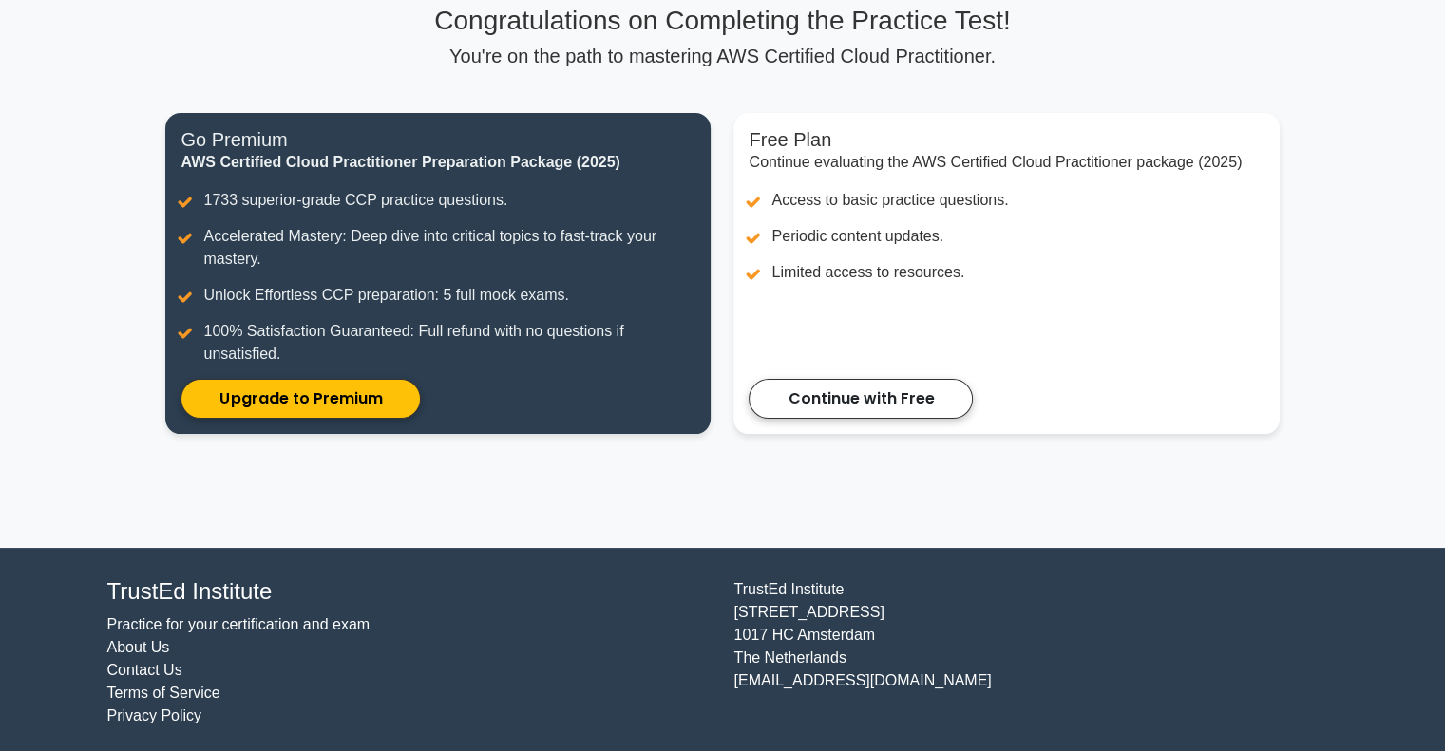
scroll to position [153, 0]
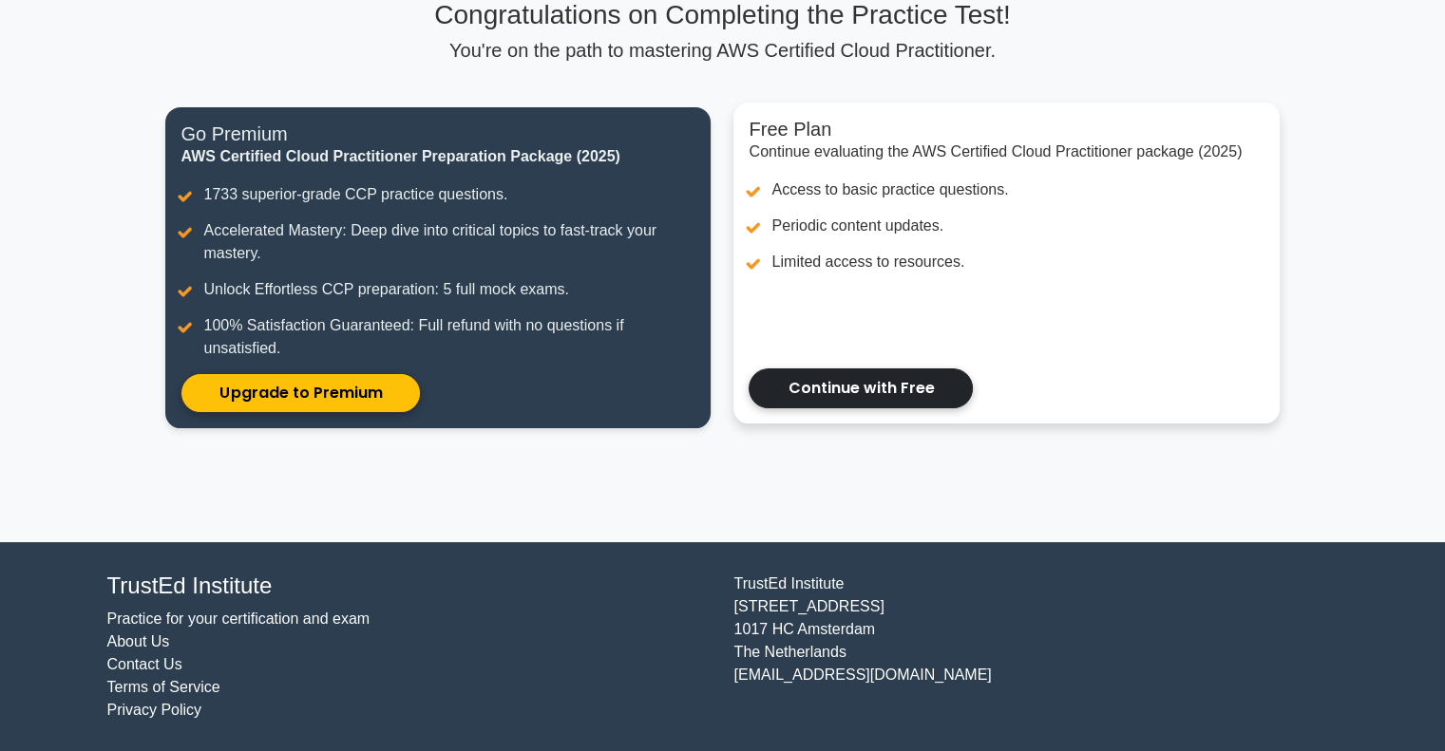
click at [861, 395] on link "Continue with Free" at bounding box center [861, 389] width 224 height 40
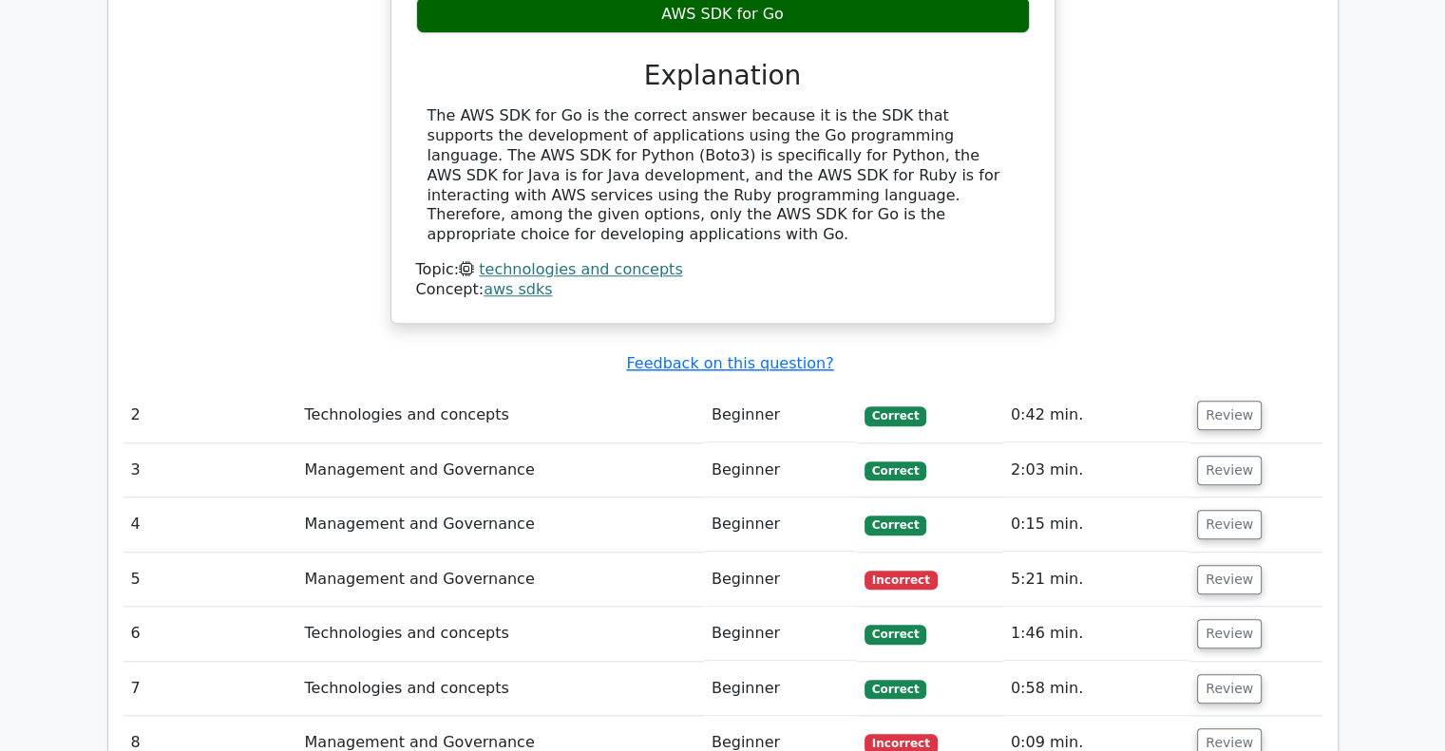
scroll to position [1940, 0]
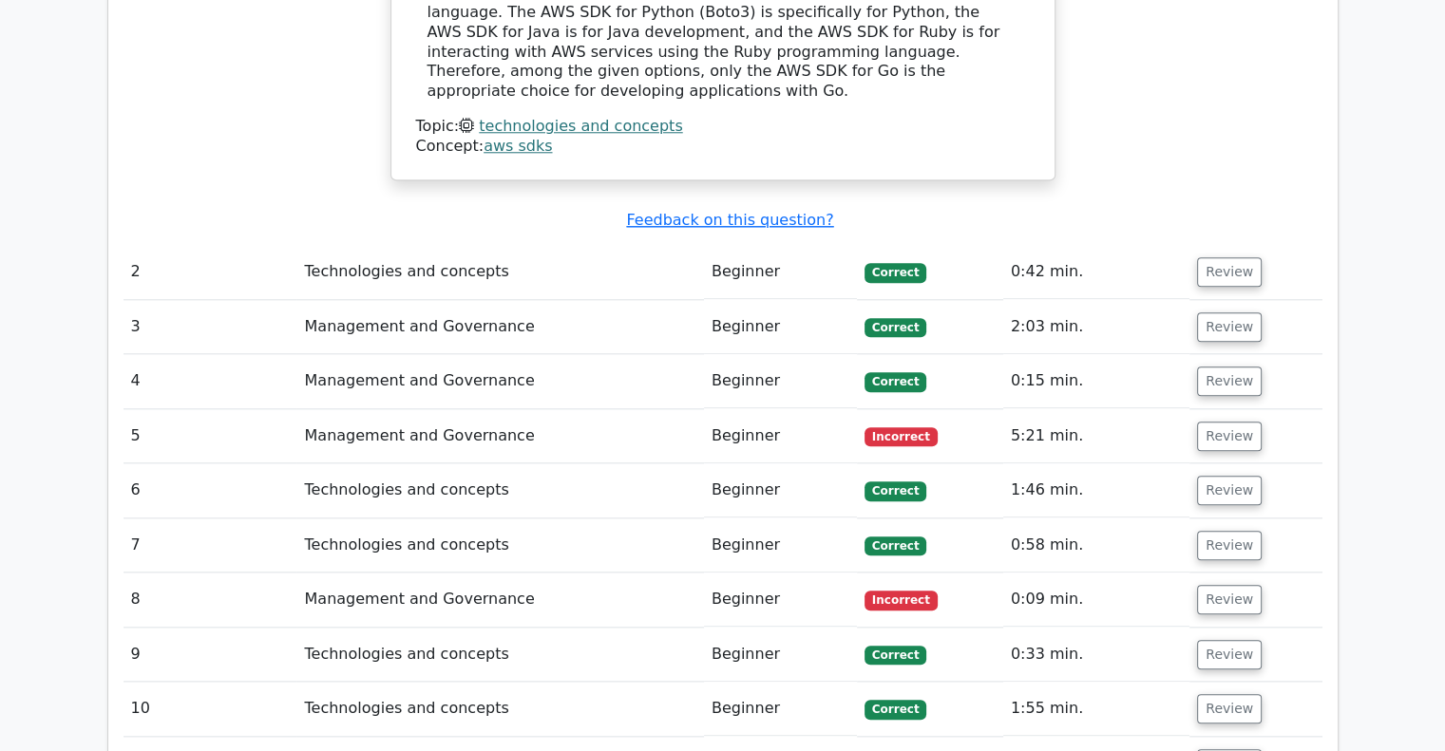
click at [1125, 409] on td "5:21 min." at bounding box center [1096, 436] width 186 height 54
click at [1216, 422] on button "Review" at bounding box center [1229, 436] width 65 height 29
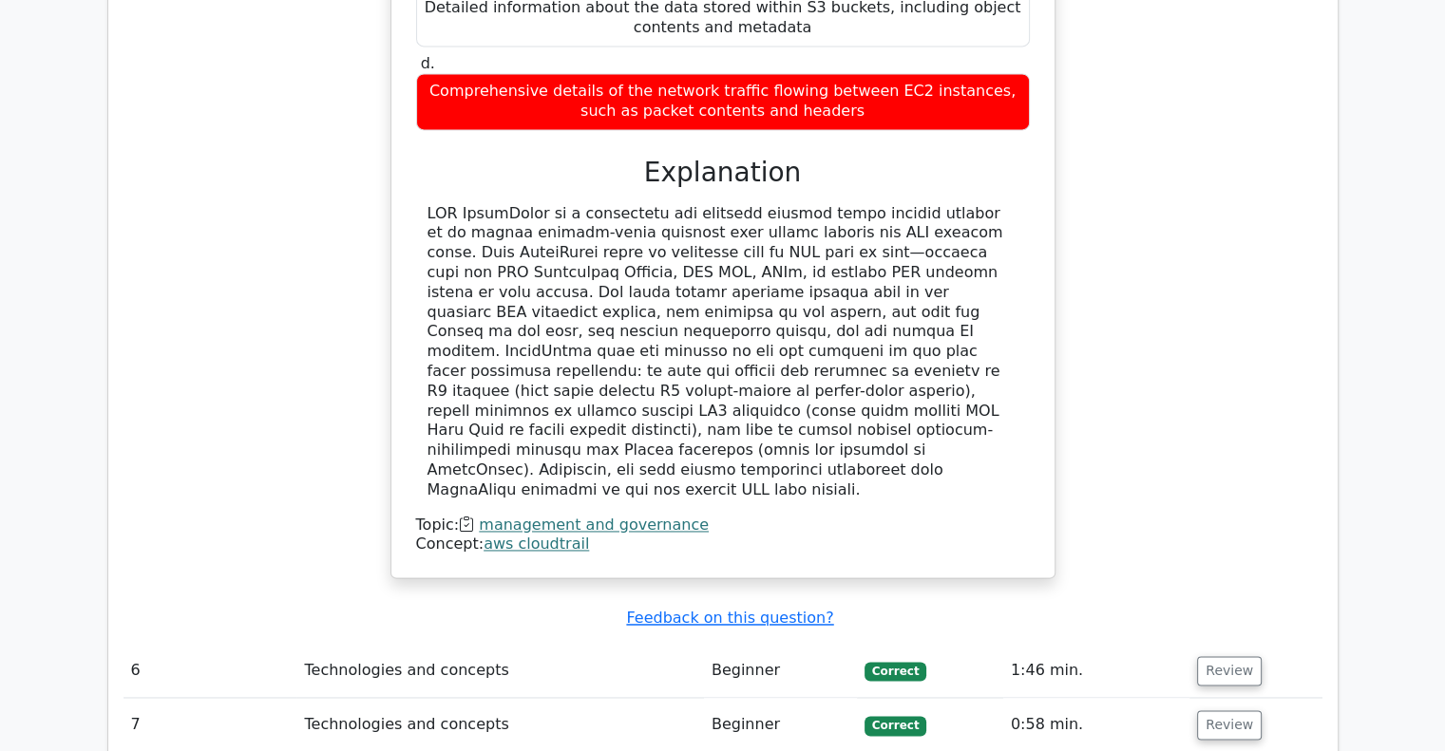
scroll to position [2596, 0]
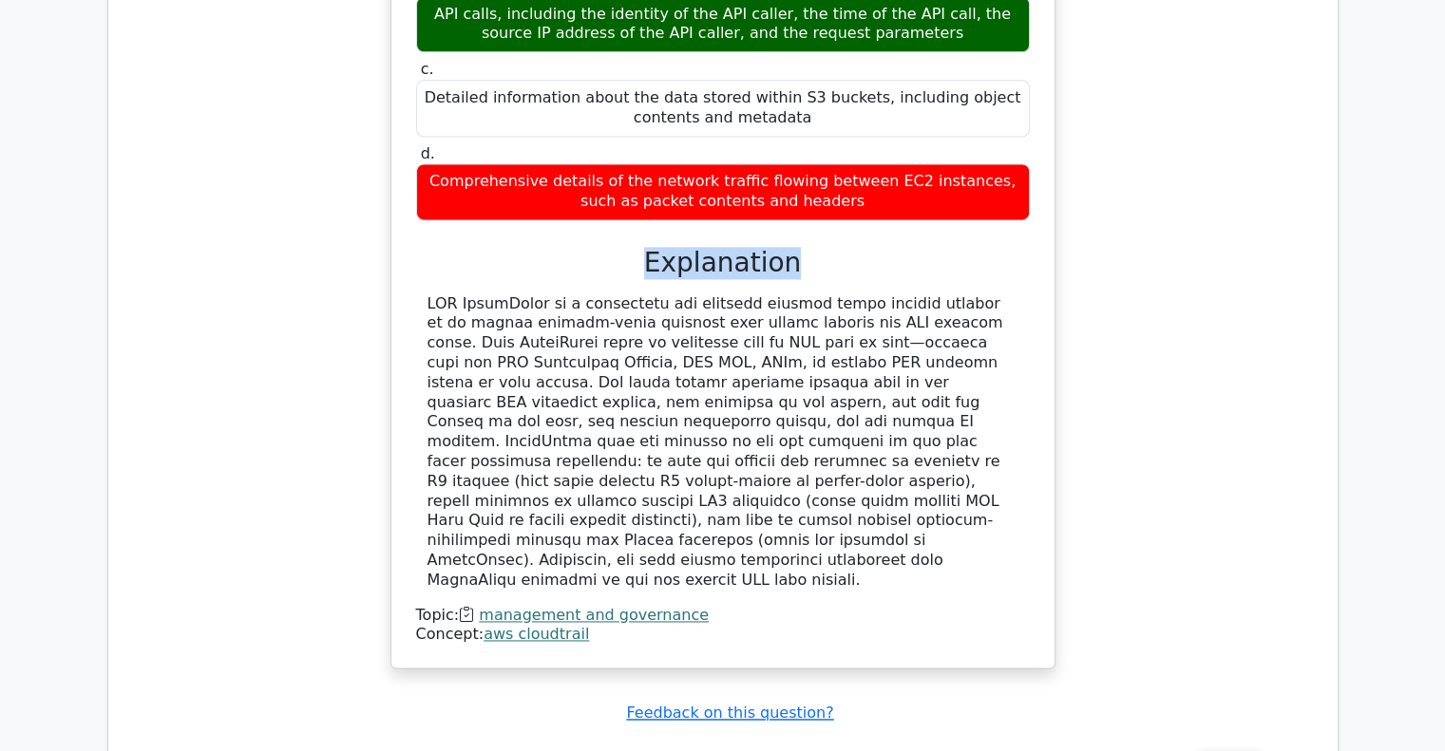
drag, startPoint x: 654, startPoint y: 181, endPoint x: 937, endPoint y: 181, distance: 283.1
click at [937, 247] on h3 "Explanation" at bounding box center [723, 263] width 591 height 32
click at [920, 247] on h3 "Explanation" at bounding box center [723, 263] width 591 height 32
click at [874, 468] on div at bounding box center [723, 443] width 591 height 296
drag, startPoint x: 732, startPoint y: 468, endPoint x: 521, endPoint y: 441, distance: 212.7
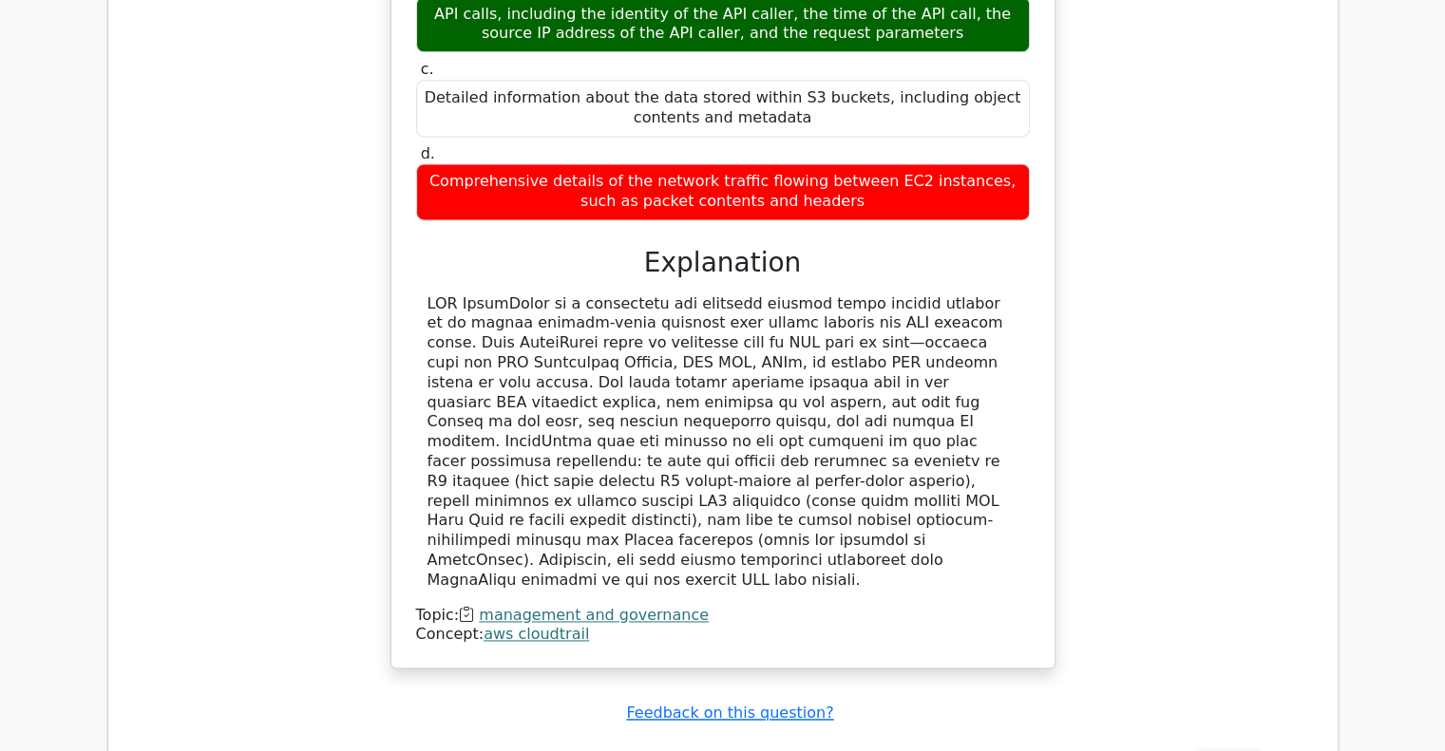
click at [521, 441] on div at bounding box center [723, 443] width 591 height 296
click at [667, 468] on div at bounding box center [723, 443] width 591 height 296
drag, startPoint x: 523, startPoint y: 444, endPoint x: 665, endPoint y: 463, distance: 142.8
click at [665, 463] on div at bounding box center [723, 443] width 591 height 296
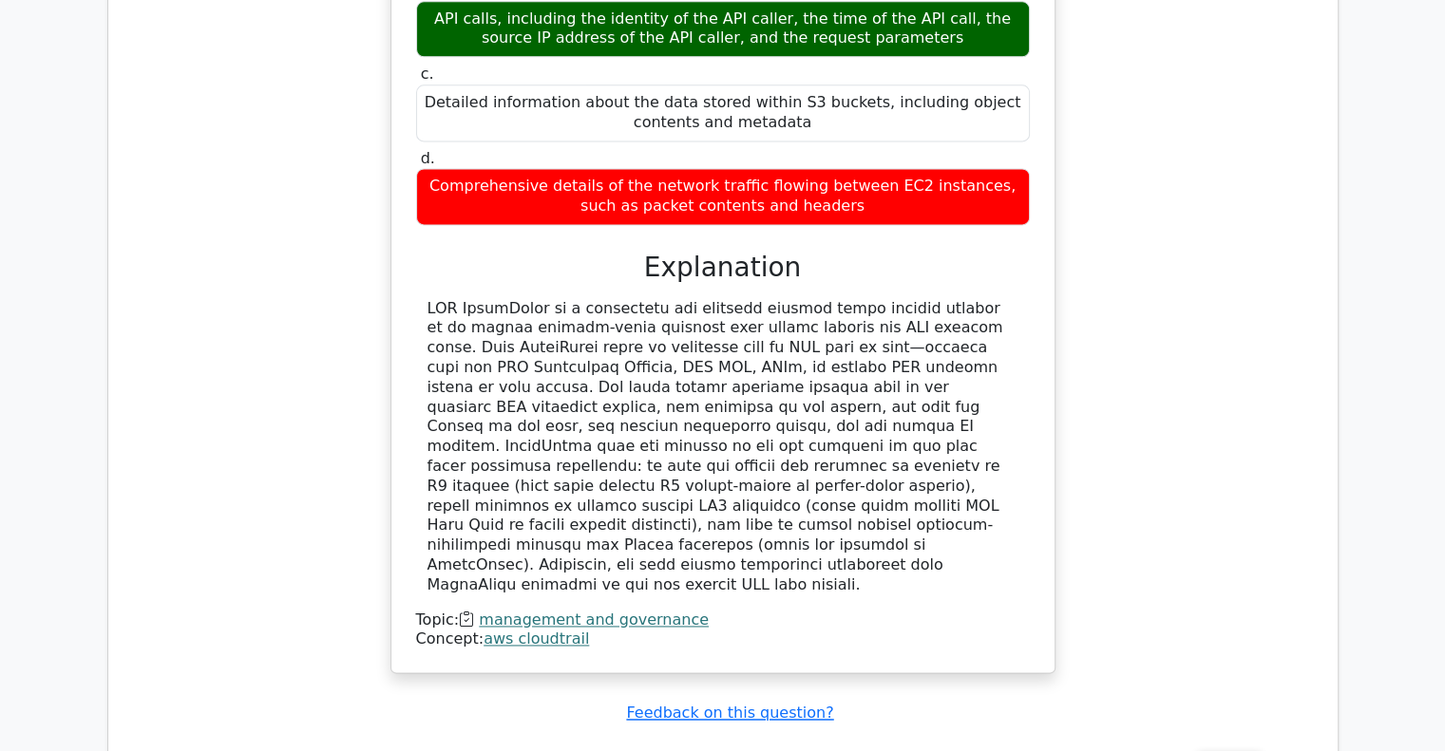
scroll to position [2501, 0]
